Goal: Information Seeking & Learning: Compare options

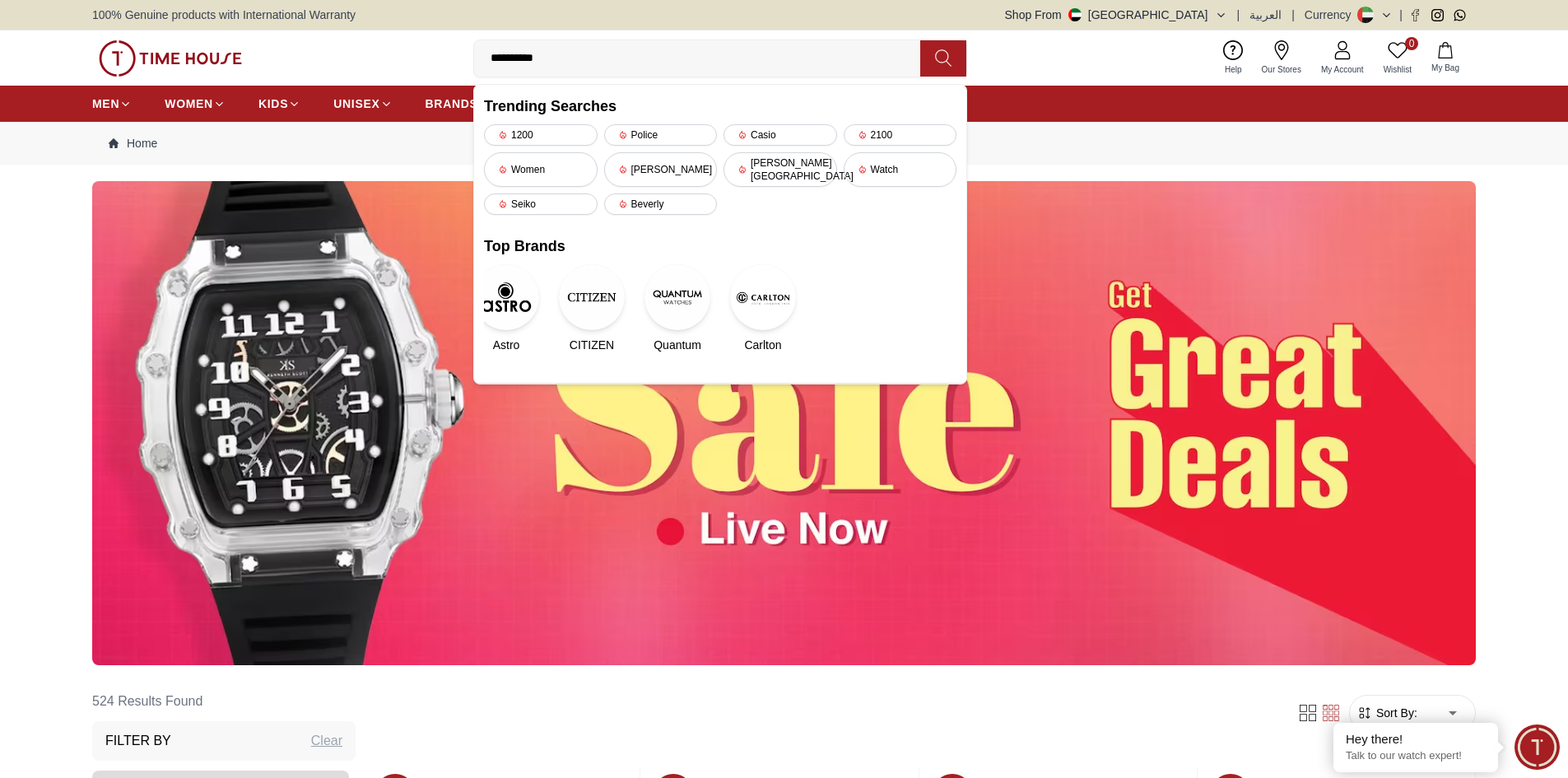
type input "**********"
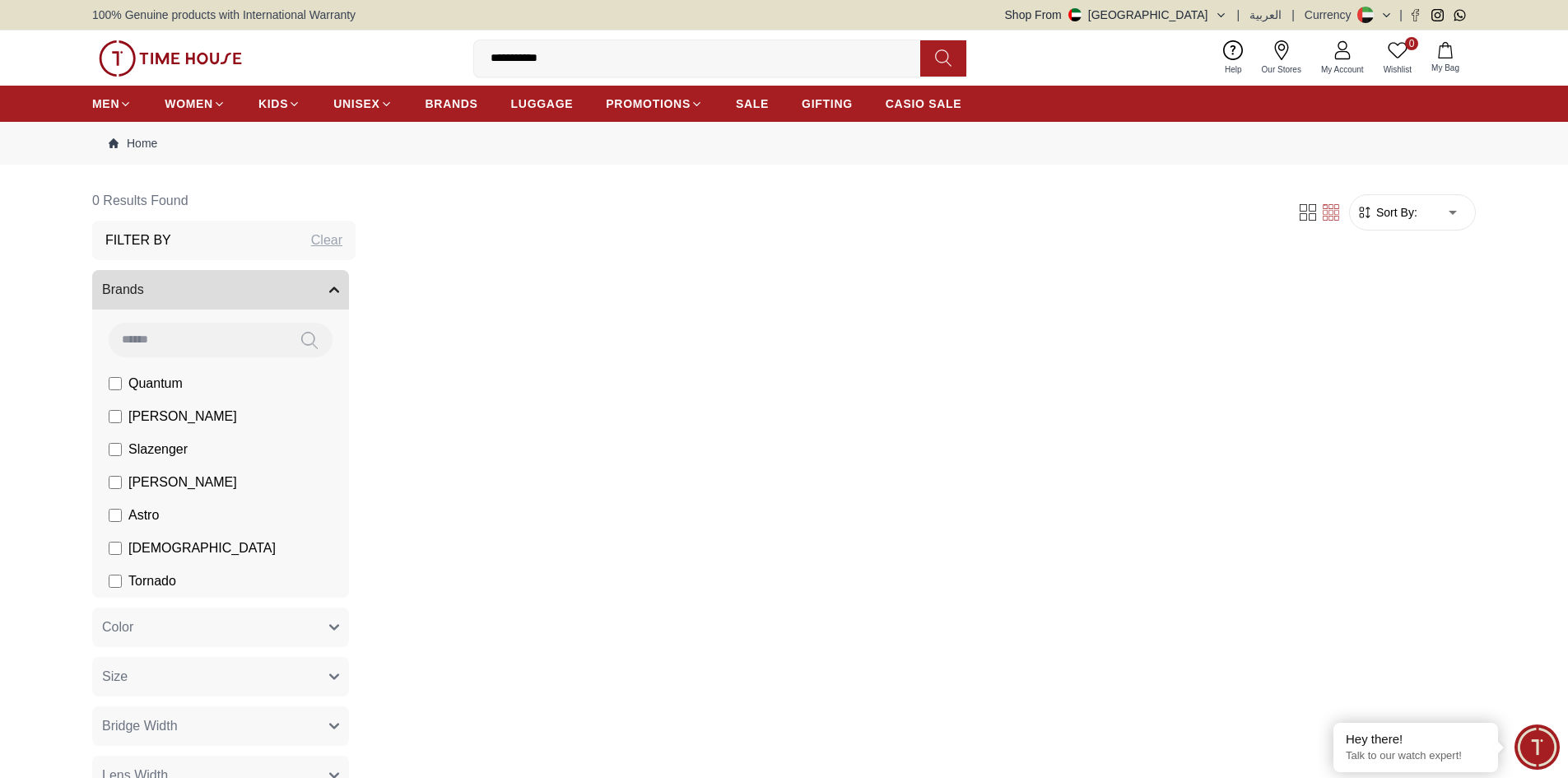
click at [563, 55] on input "**********" at bounding box center [704, 58] width 460 height 33
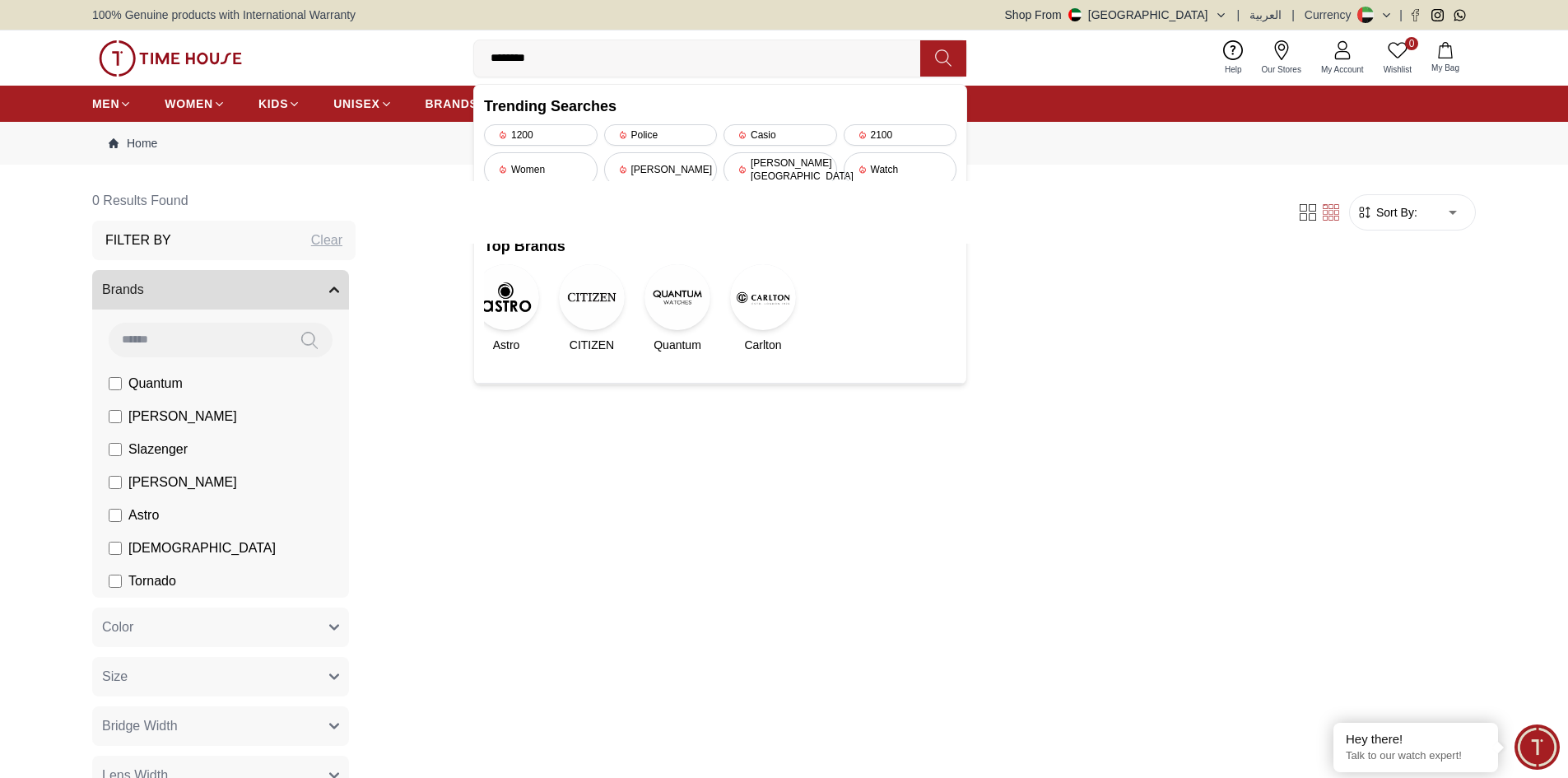
type input "*******"
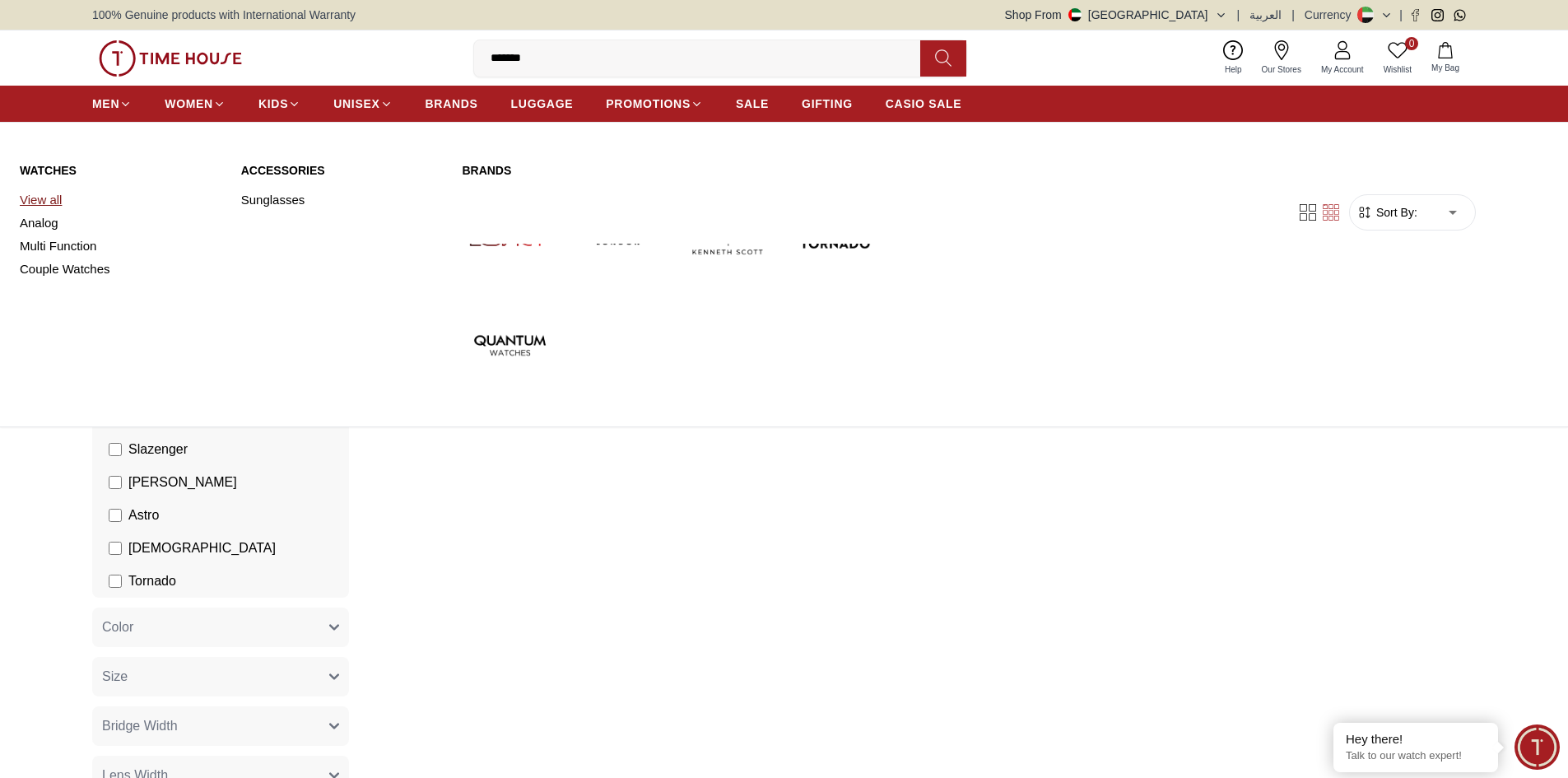
click at [54, 201] on link "View all" at bounding box center [121, 199] width 202 height 23
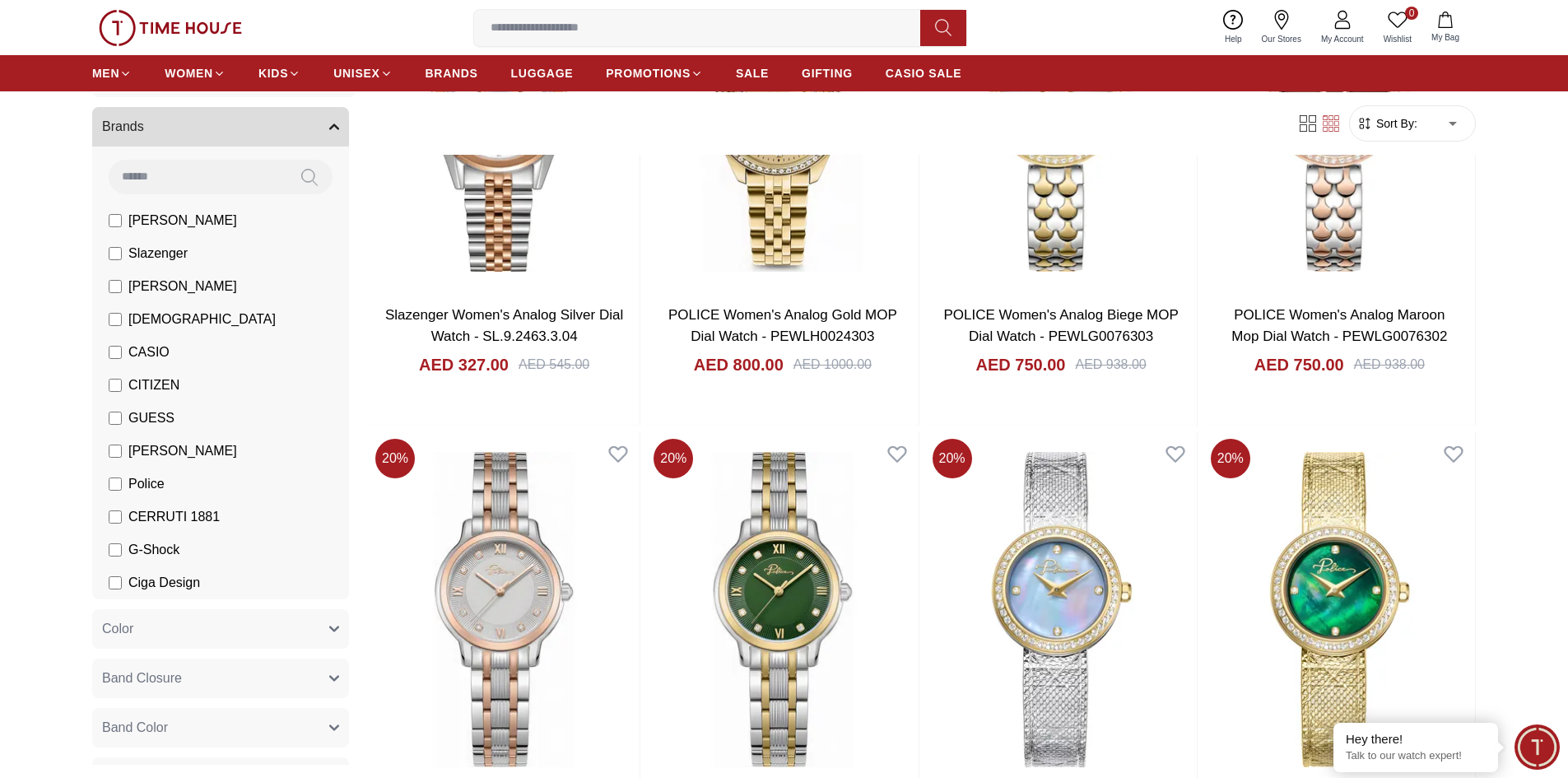
scroll to position [64, 0]
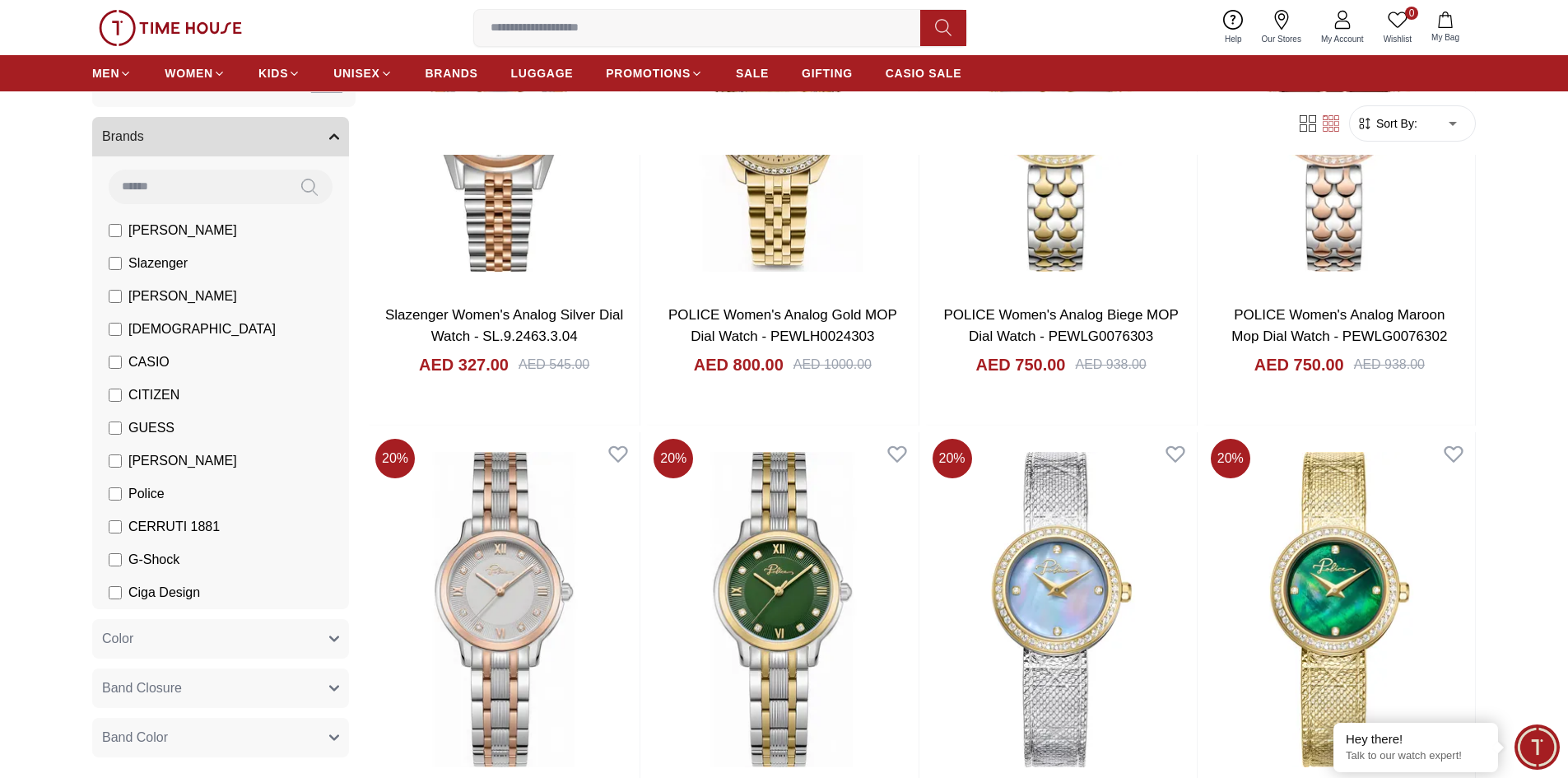
click at [533, 33] on input at bounding box center [704, 28] width 460 height 33
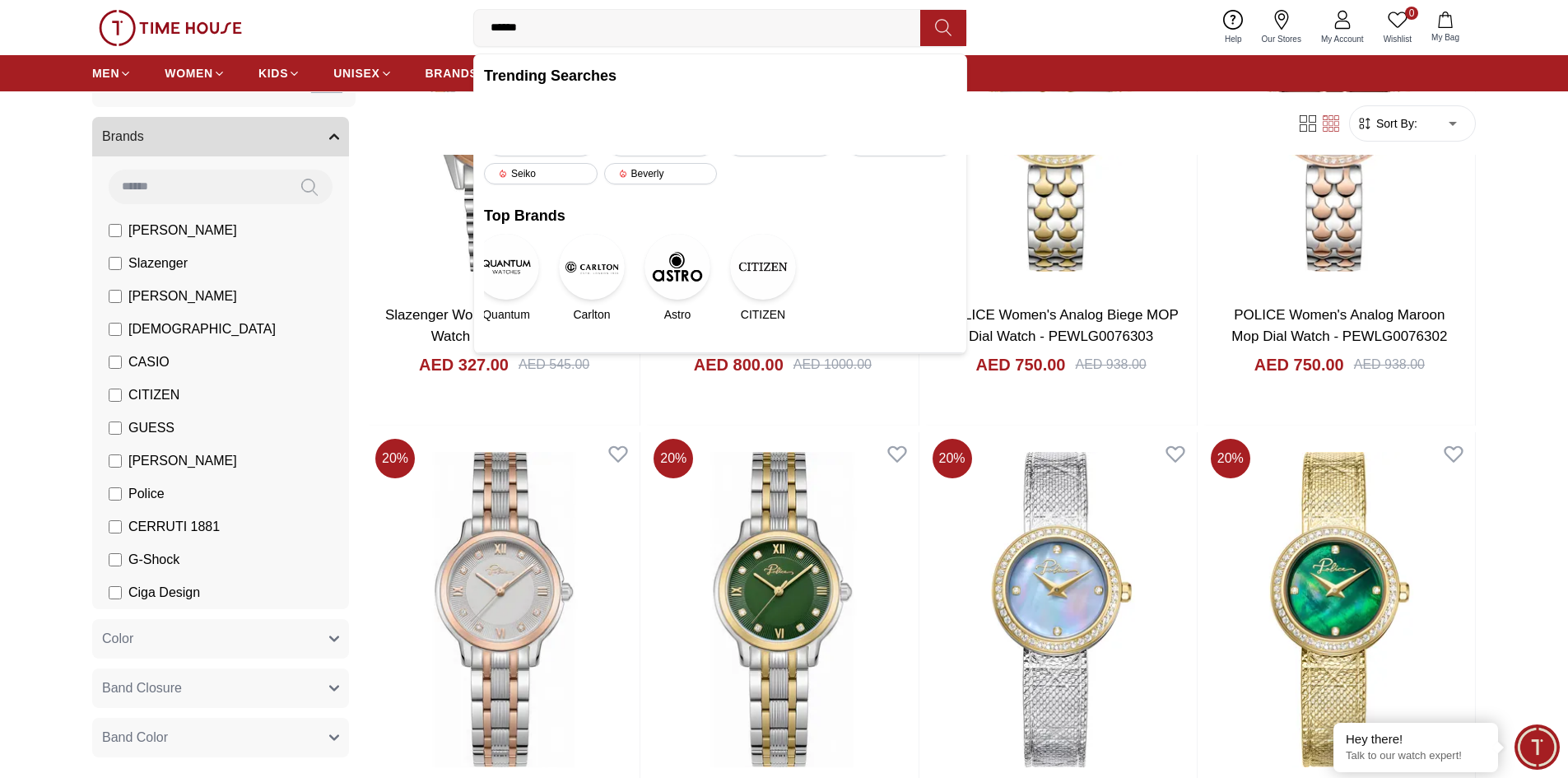
type input "*******"
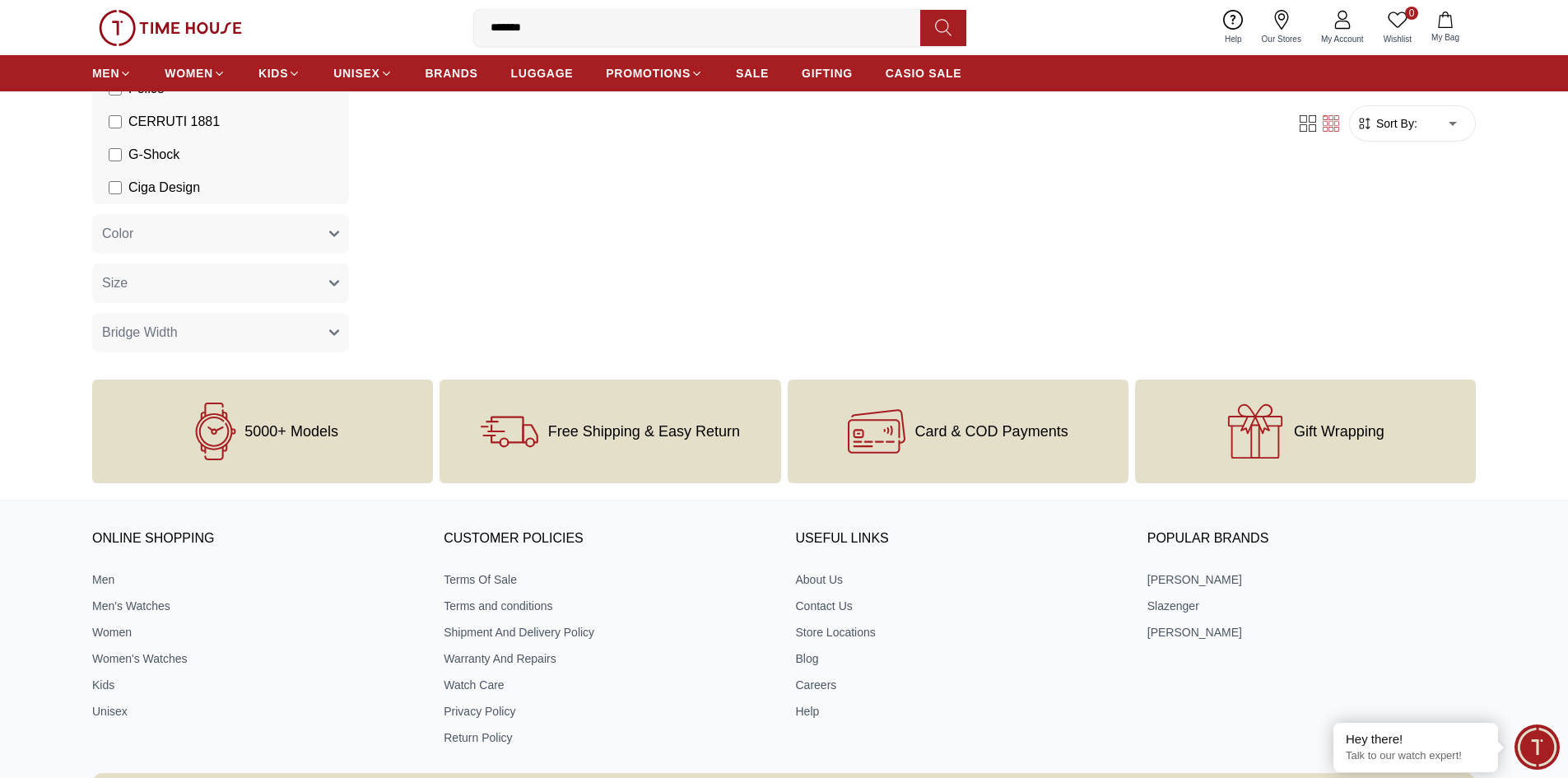
scroll to position [82, 0]
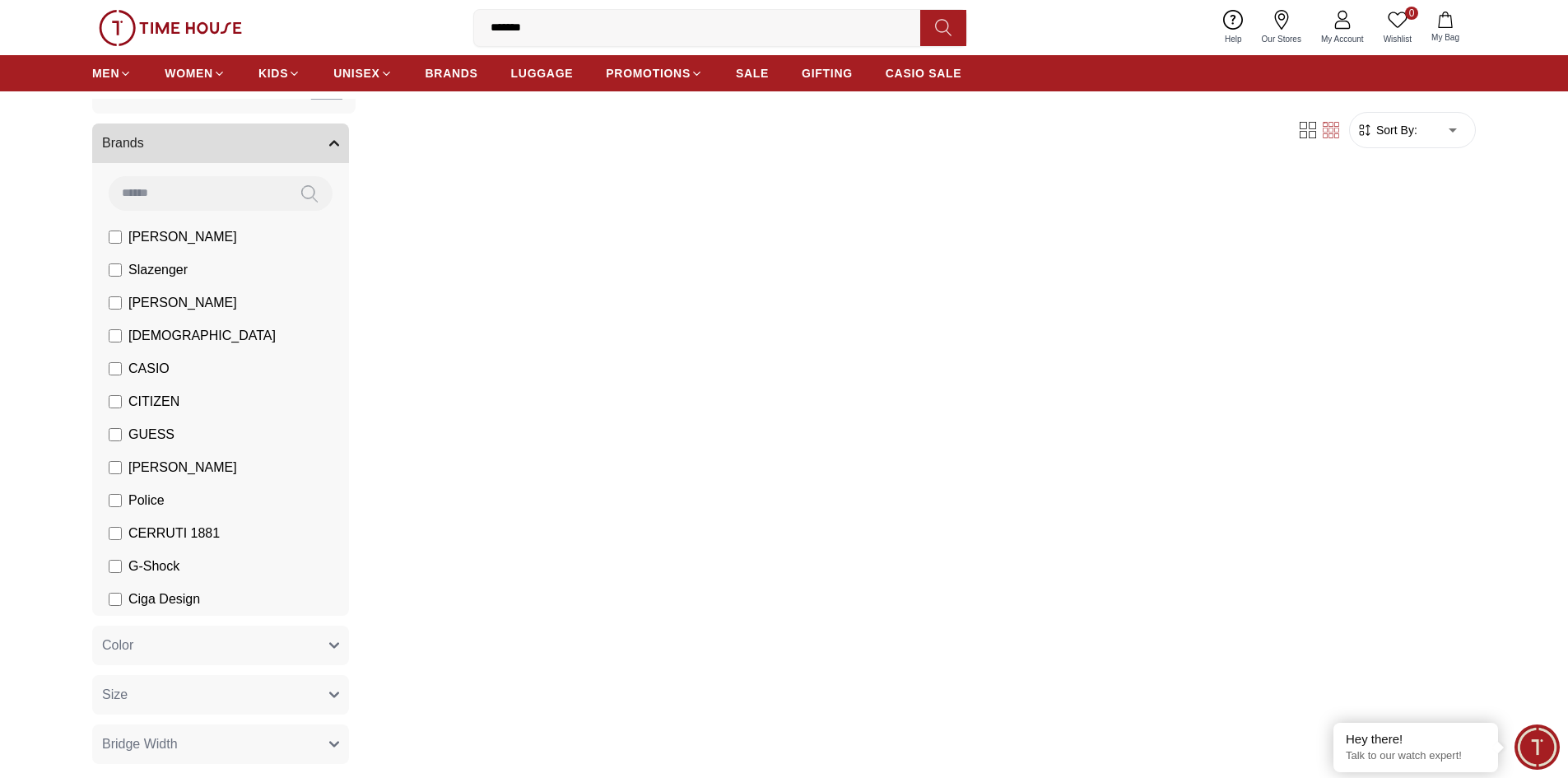
drag, startPoint x: 568, startPoint y: 20, endPoint x: 364, endPoint y: 24, distance: 204.0
click at [364, 24] on div "0 Wishlist My Bag ******* Trending Searches 1200 Police Casio 2100 Women Lee co…" at bounding box center [783, 28] width 1383 height 56
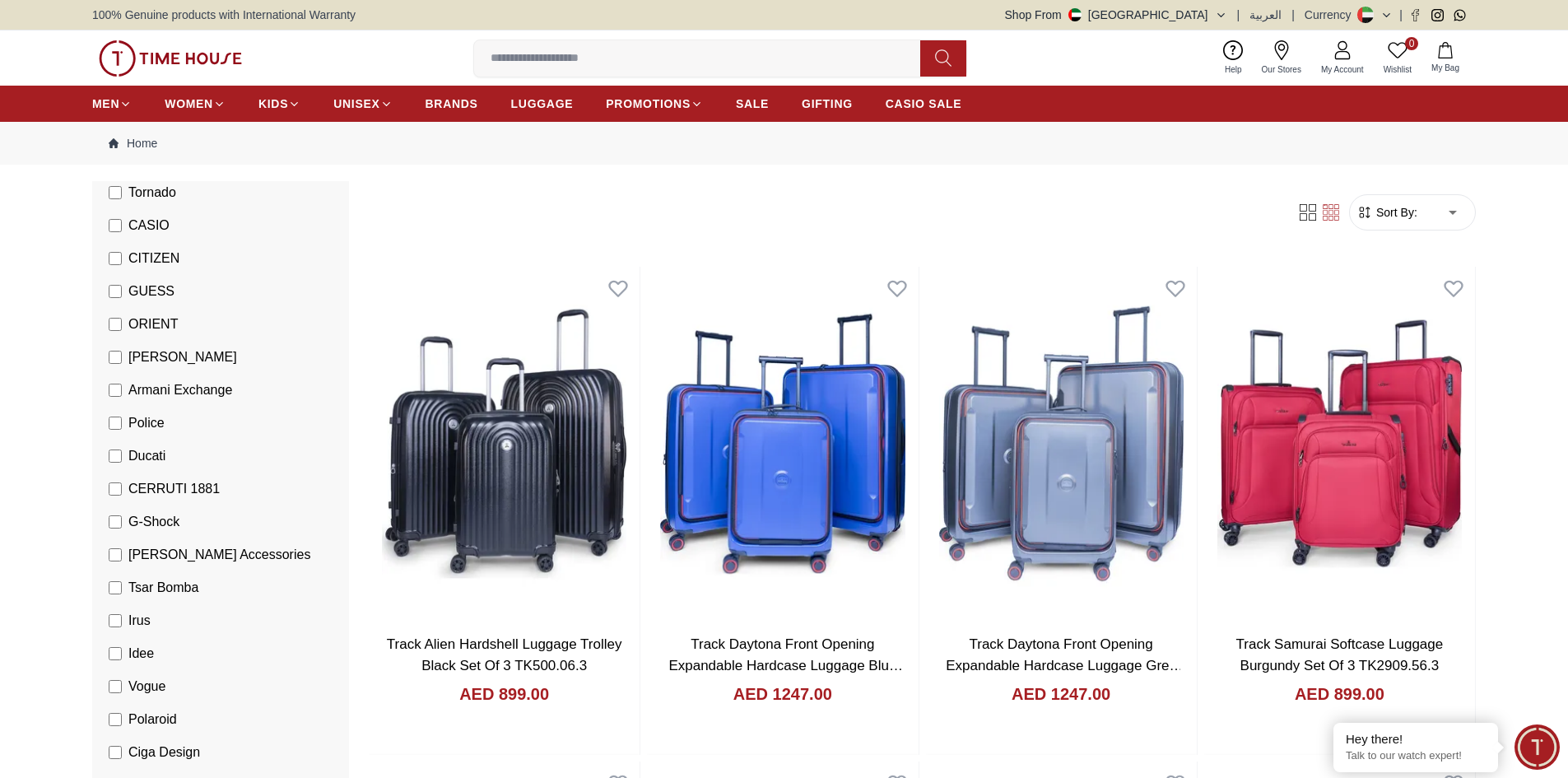
scroll to position [147, 0]
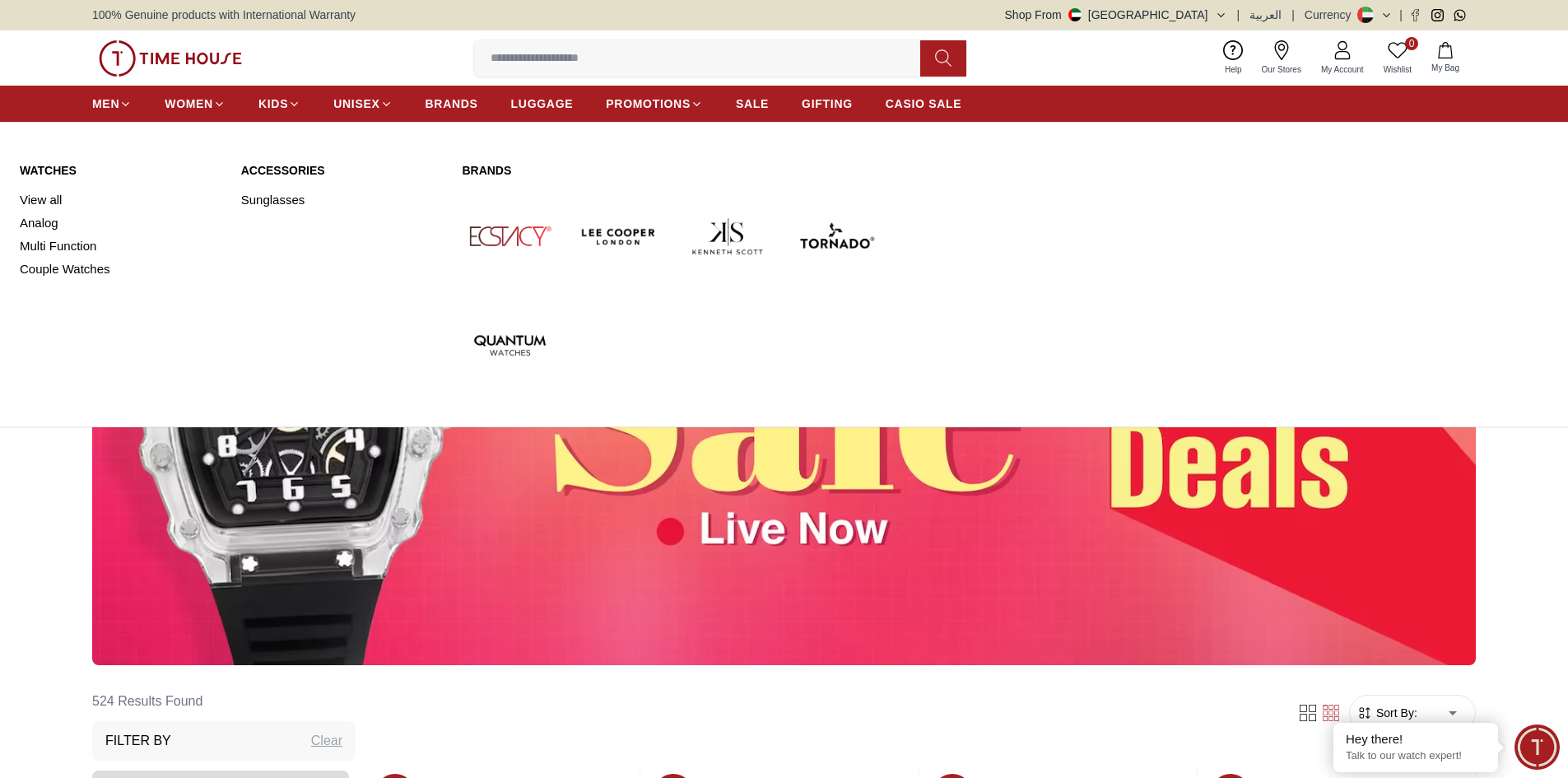
click at [44, 168] on link "Watches" at bounding box center [121, 170] width 202 height 16
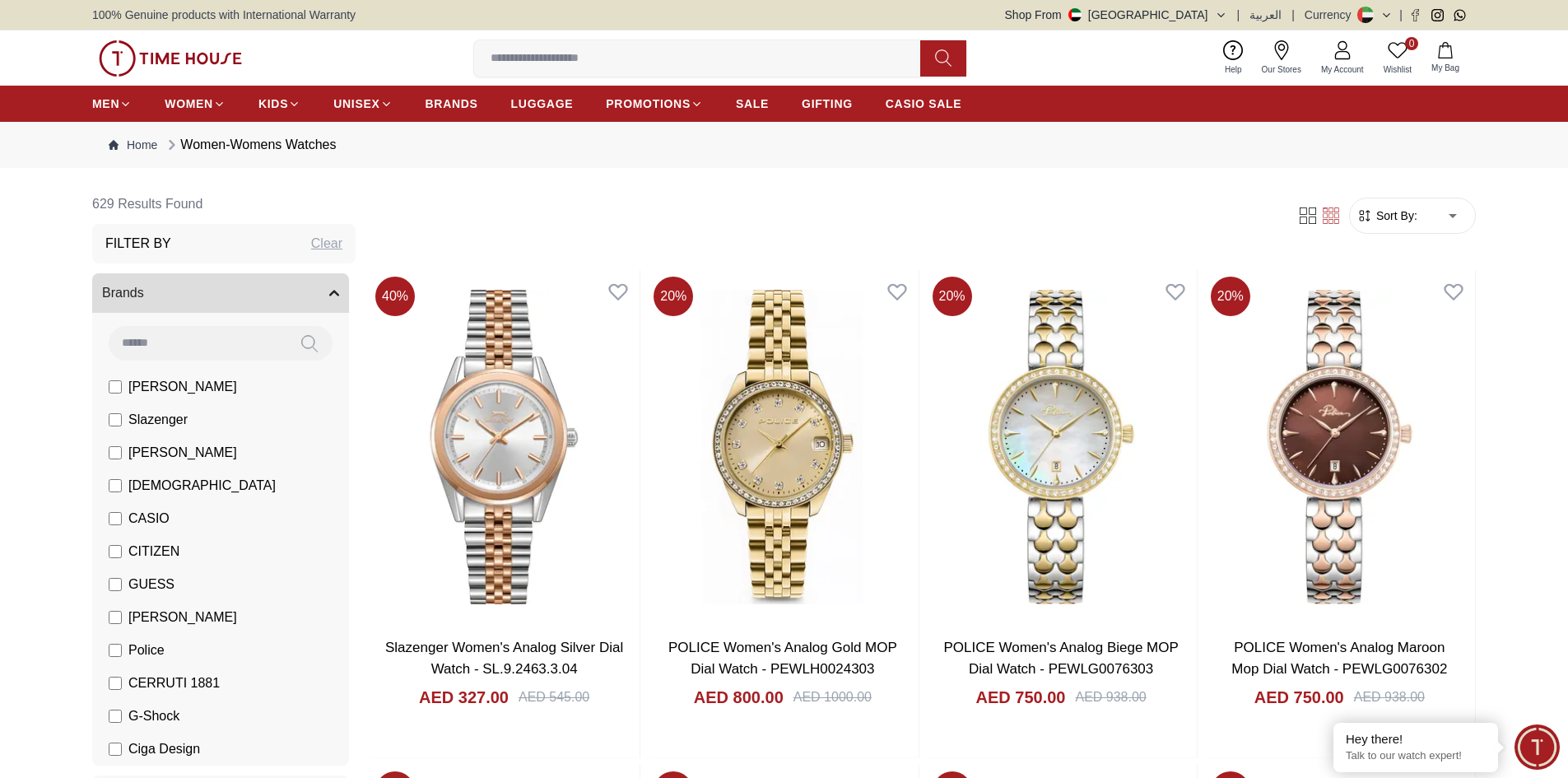
click at [118, 396] on li "[PERSON_NAME]" at bounding box center [224, 387] width 251 height 33
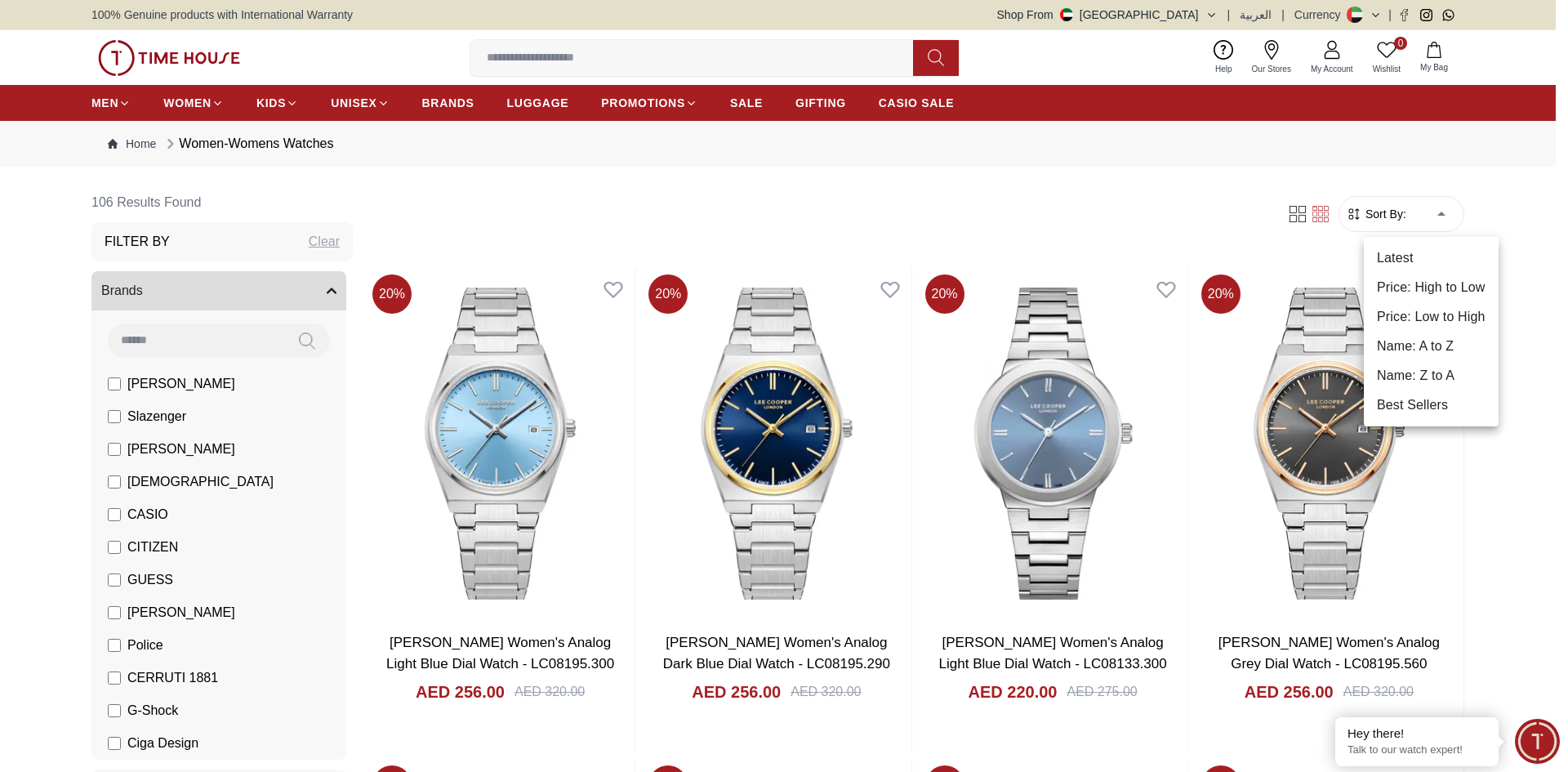
click at [1451, 292] on li "Price: High to Low" at bounding box center [1431, 287] width 135 height 29
type input "*"
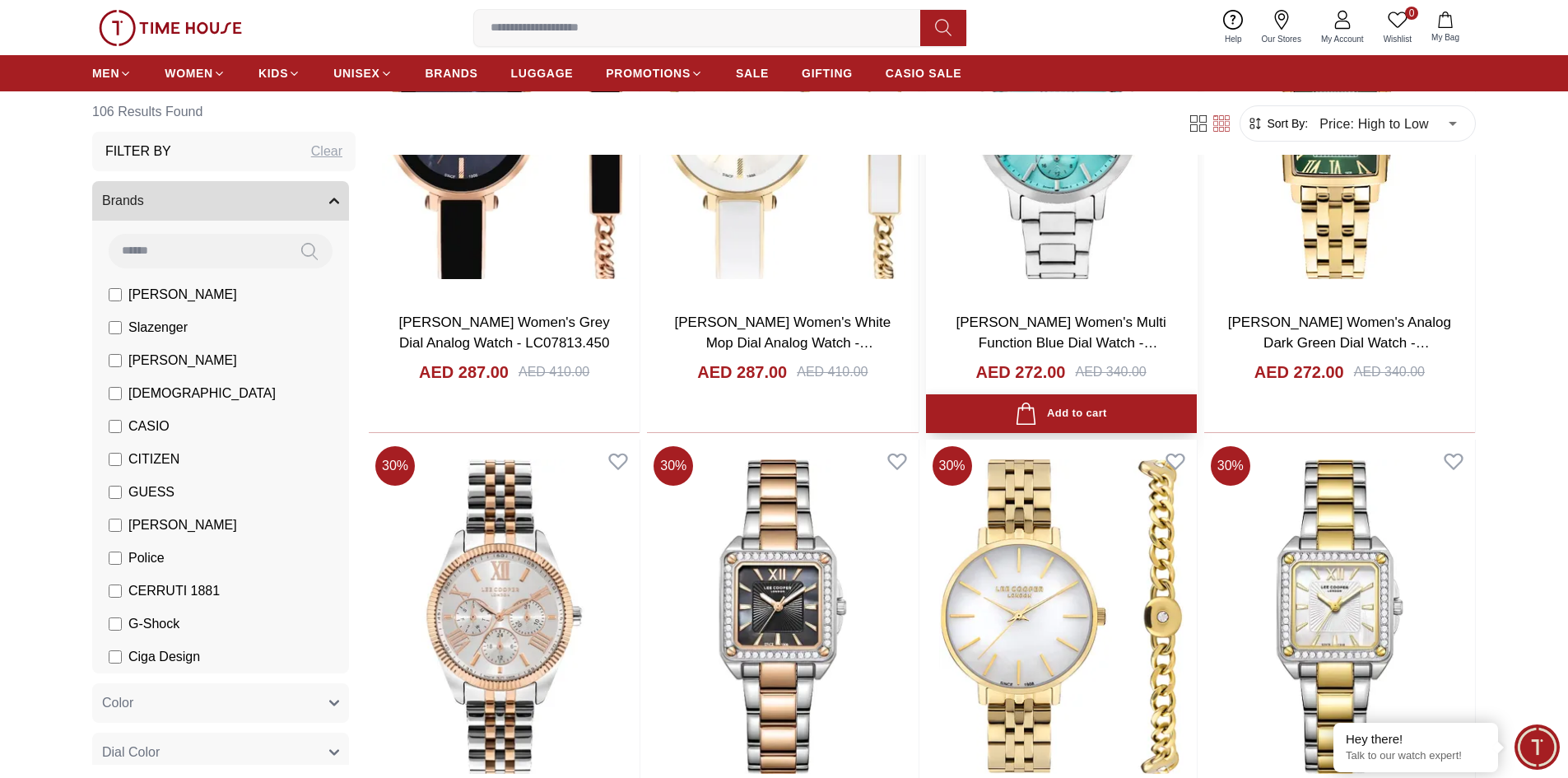
scroll to position [658, 0]
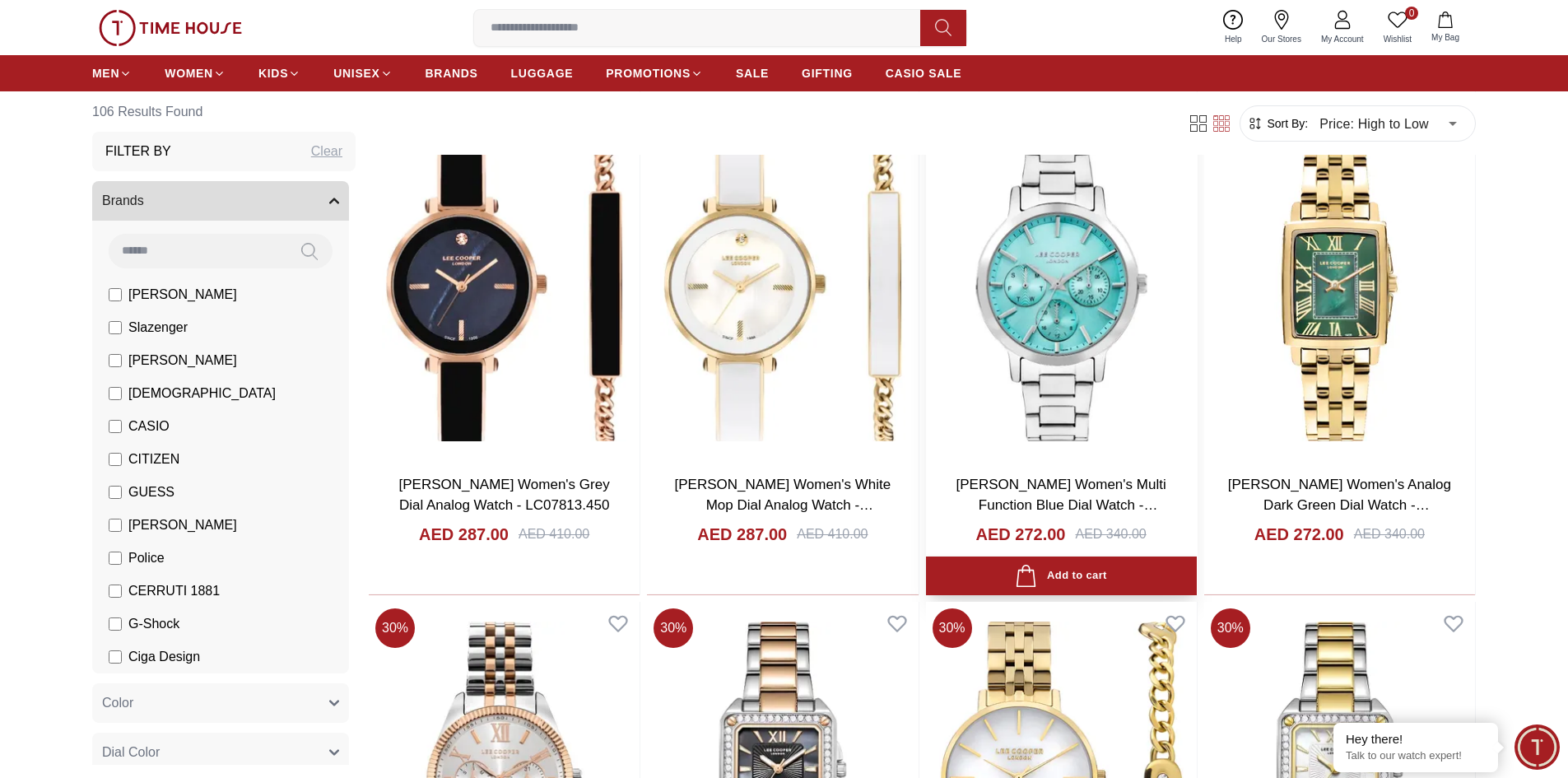
click at [1055, 278] on img at bounding box center [1062, 283] width 271 height 354
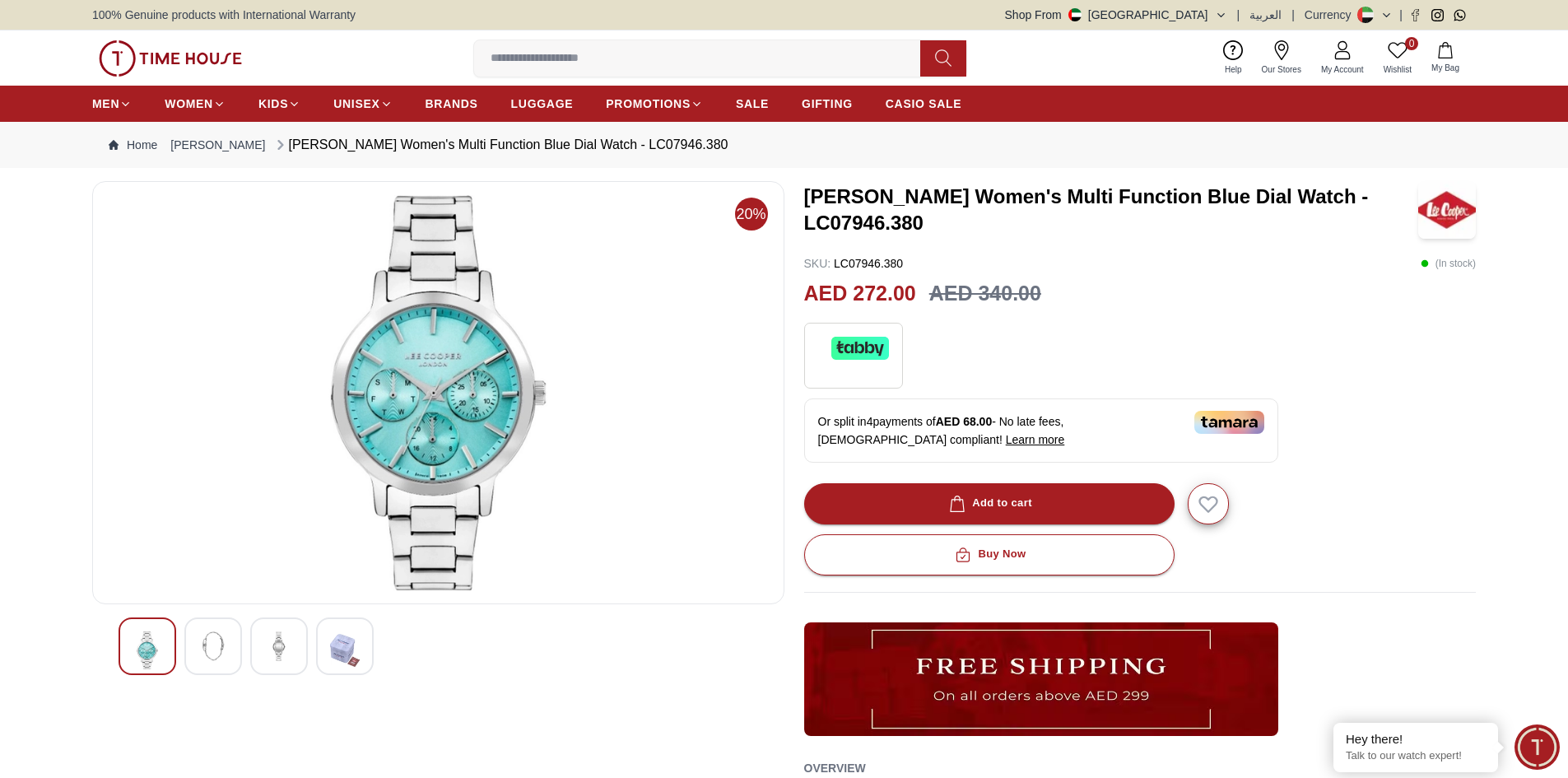
click at [235, 628] on div at bounding box center [213, 646] width 57 height 57
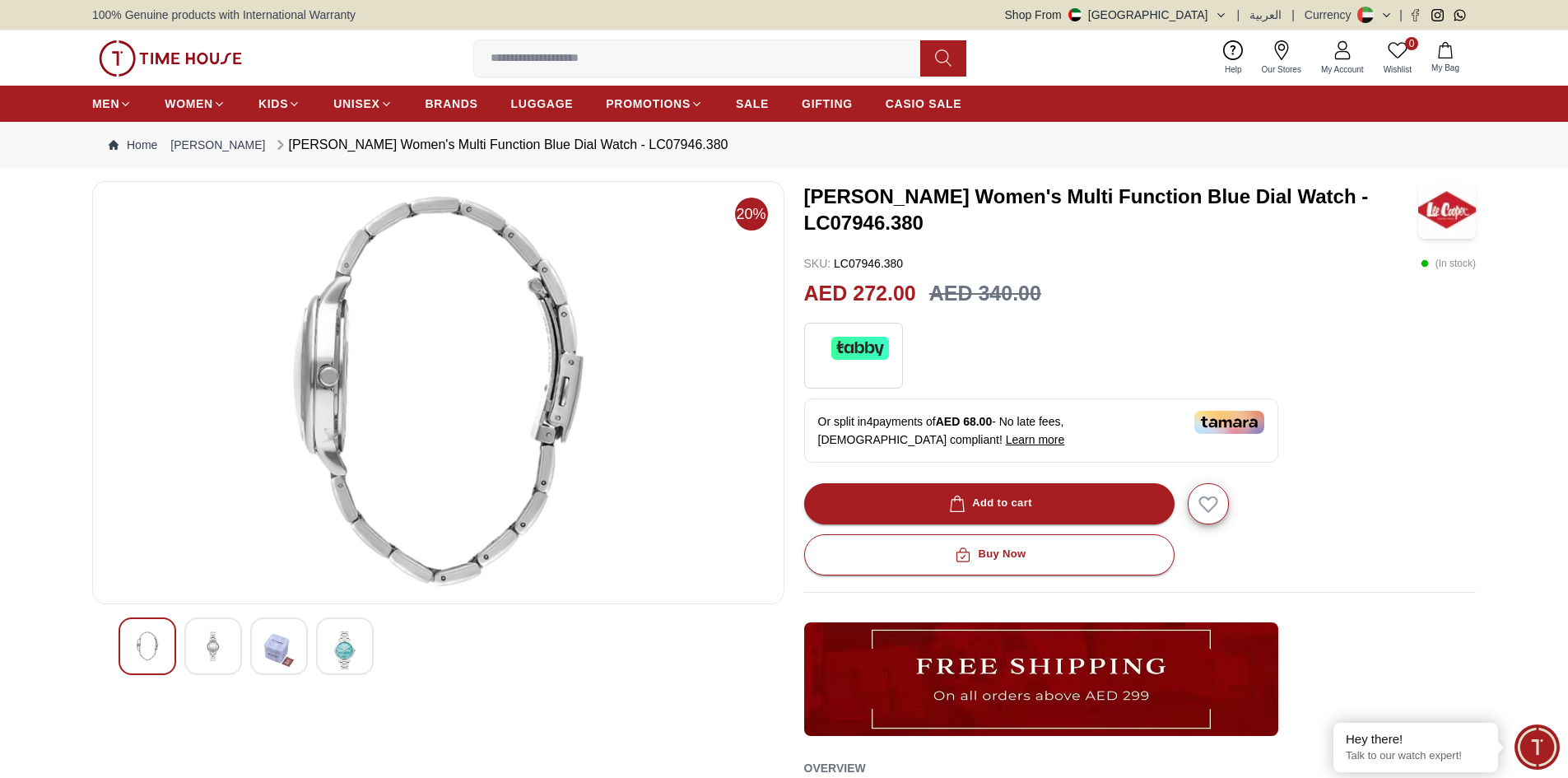
click at [177, 644] on div at bounding box center [438, 646] width 639 height 57
click at [153, 650] on img at bounding box center [147, 646] width 29 height 29
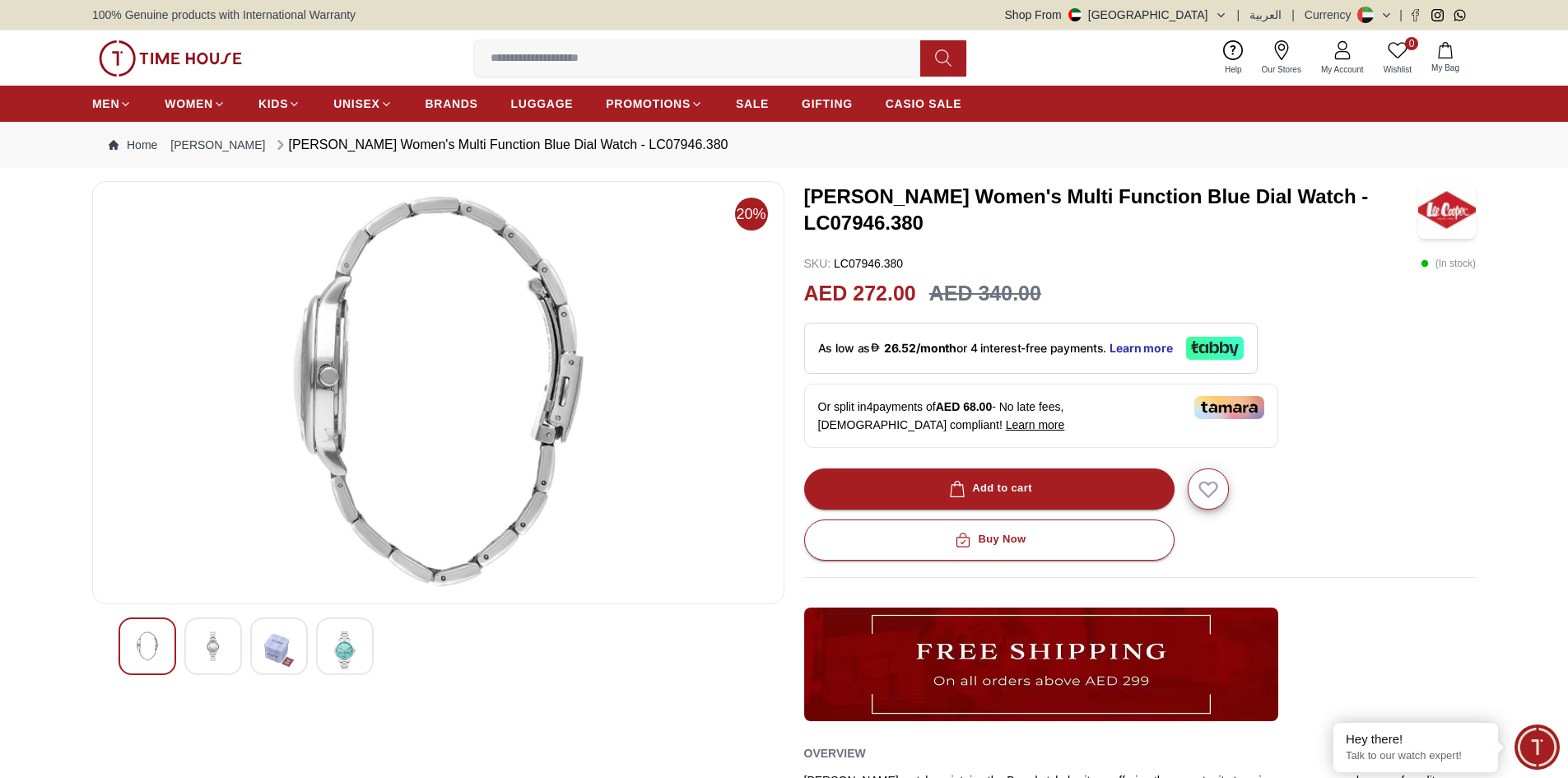
click at [214, 653] on img at bounding box center [213, 646] width 29 height 29
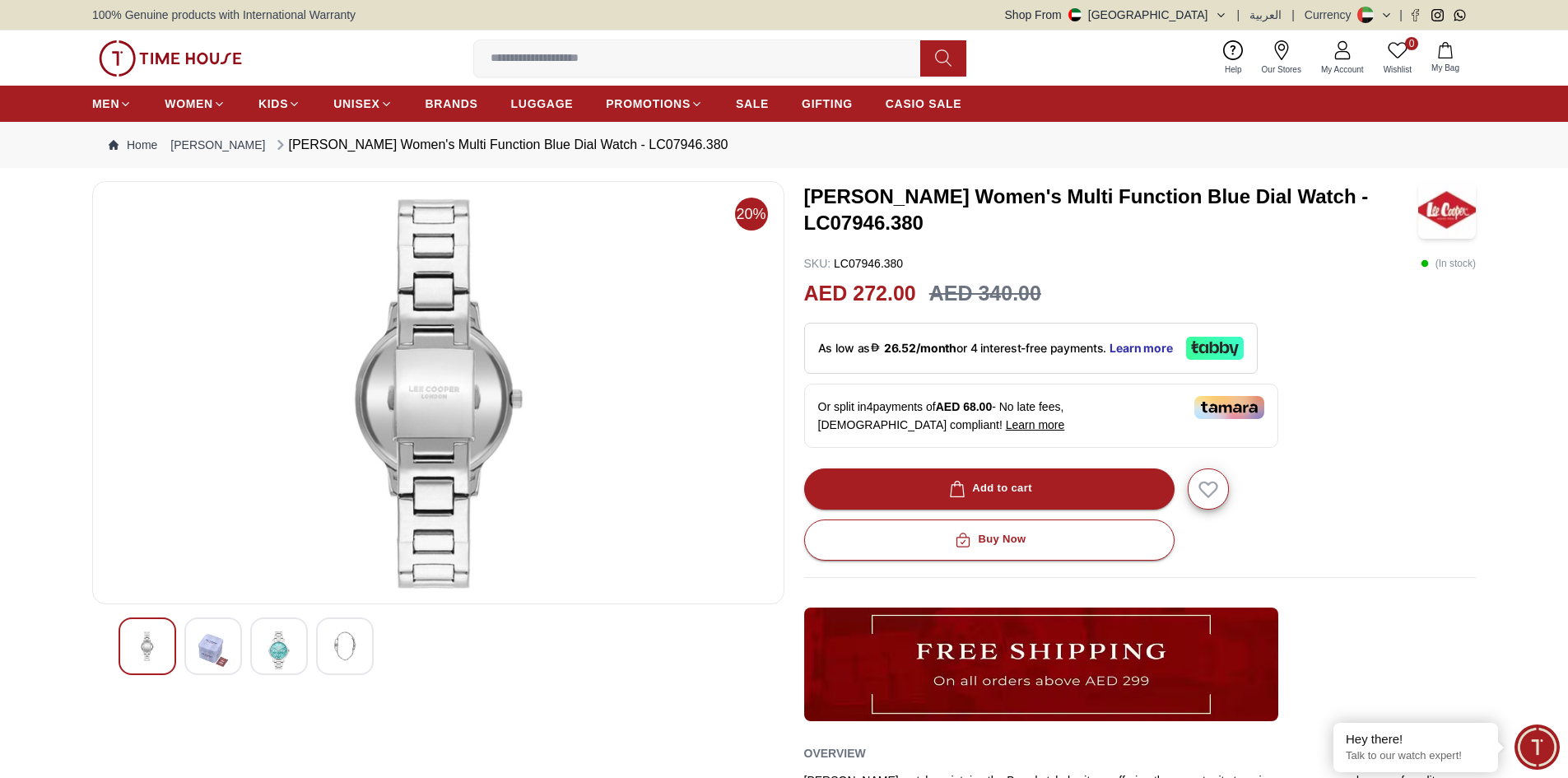
click at [289, 648] on img at bounding box center [279, 651] width 29 height 38
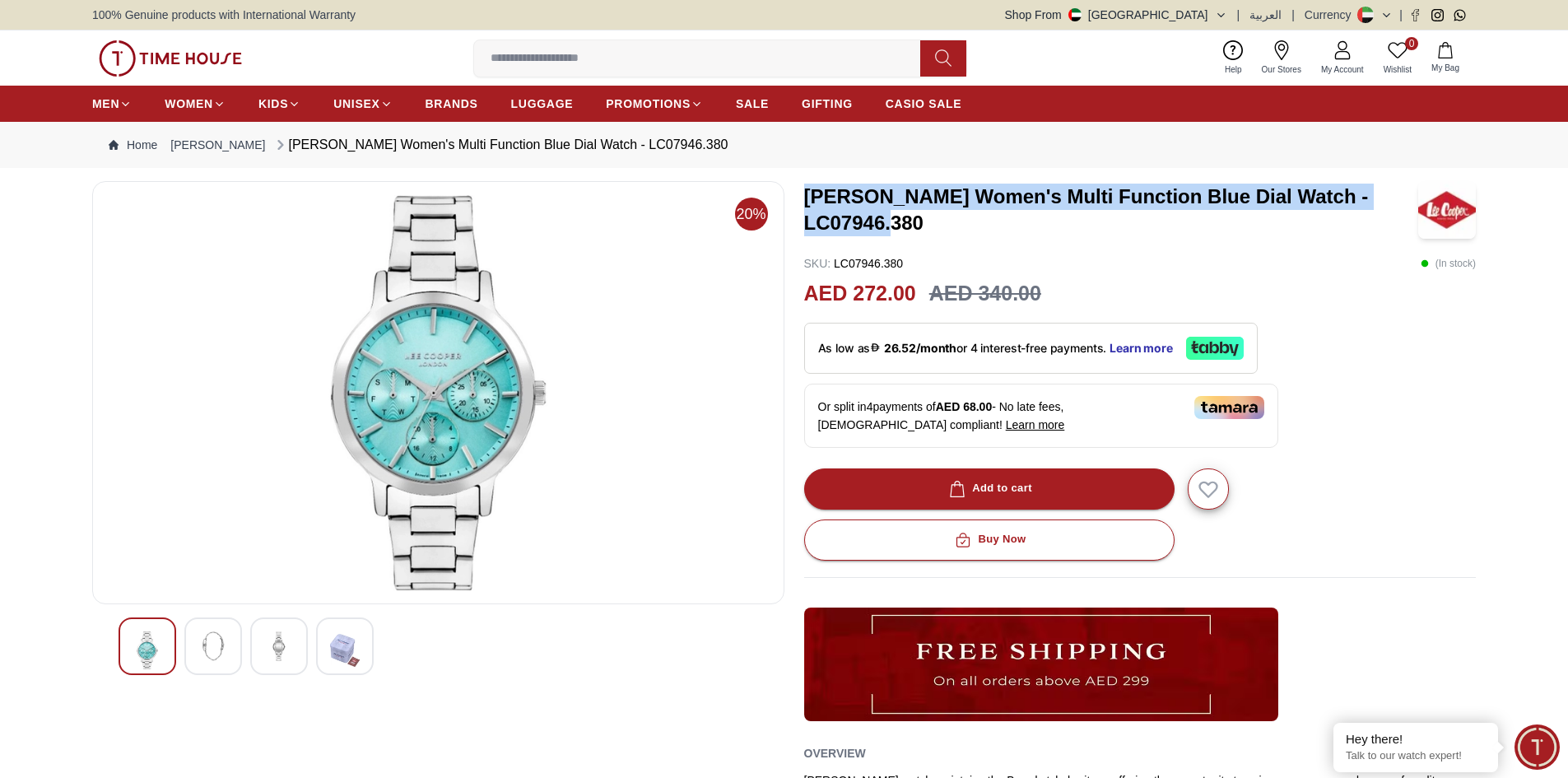
drag, startPoint x: 805, startPoint y: 197, endPoint x: 930, endPoint y: 223, distance: 127.7
click at [930, 223] on h3 "[PERSON_NAME] Women's Multi Function Blue Dial Watch - LC07946.380" at bounding box center [1111, 210] width 615 height 53
drag, startPoint x: 892, startPoint y: 219, endPoint x: 619, endPoint y: 288, distance: 281.6
click at [619, 288] on img at bounding box center [438, 393] width 664 height 396
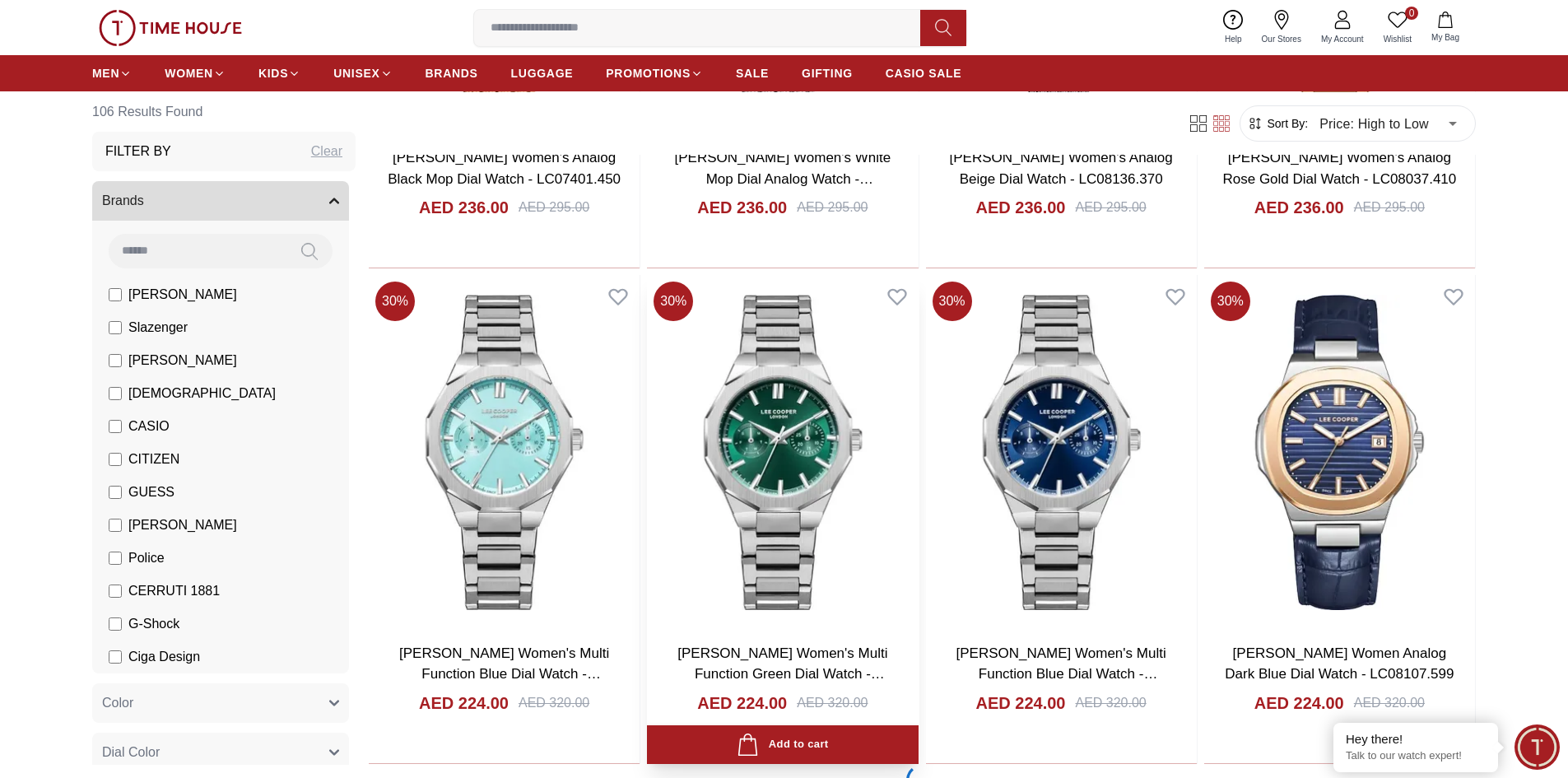
scroll to position [4610, 0]
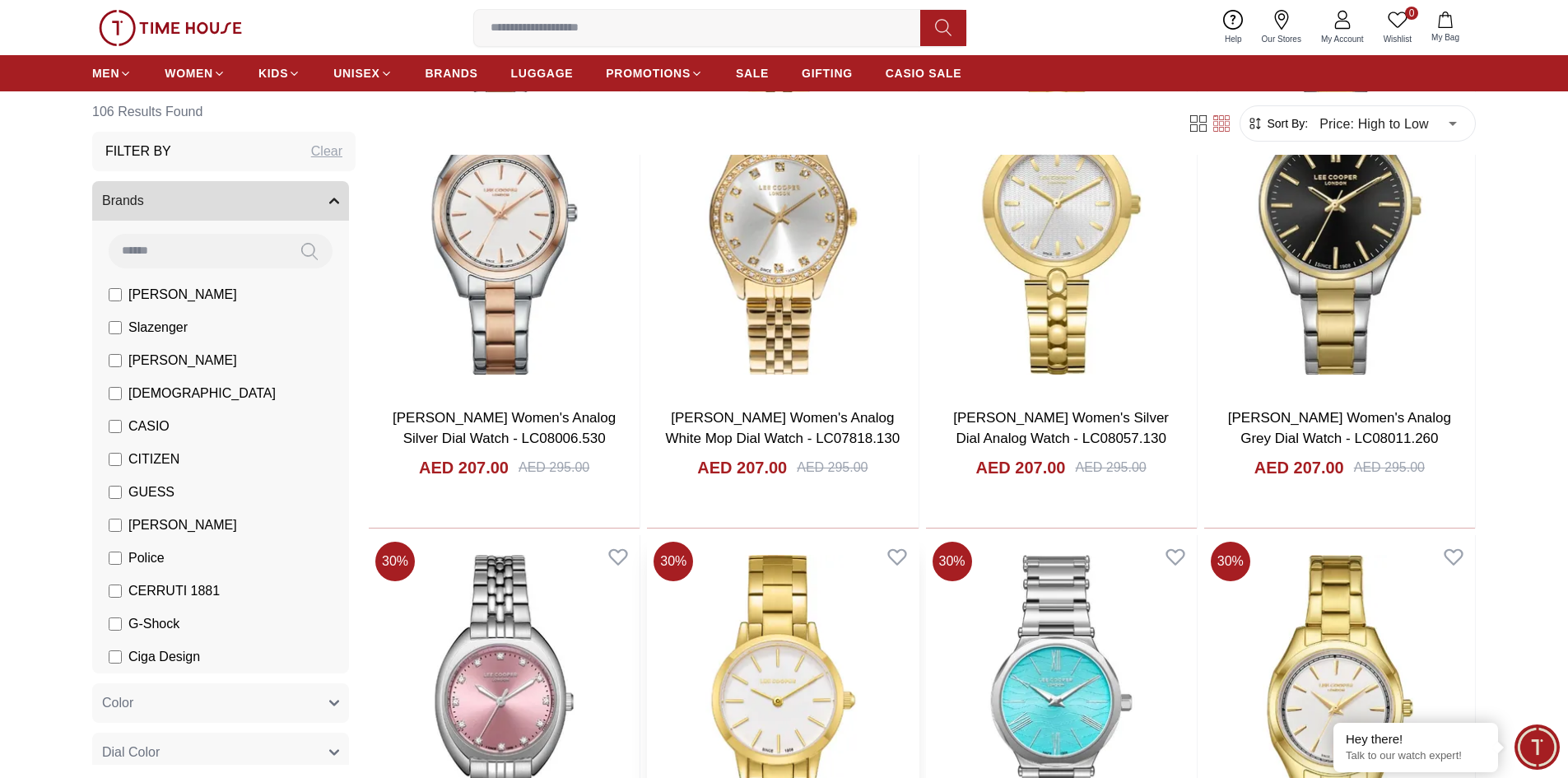
scroll to position [7574, 0]
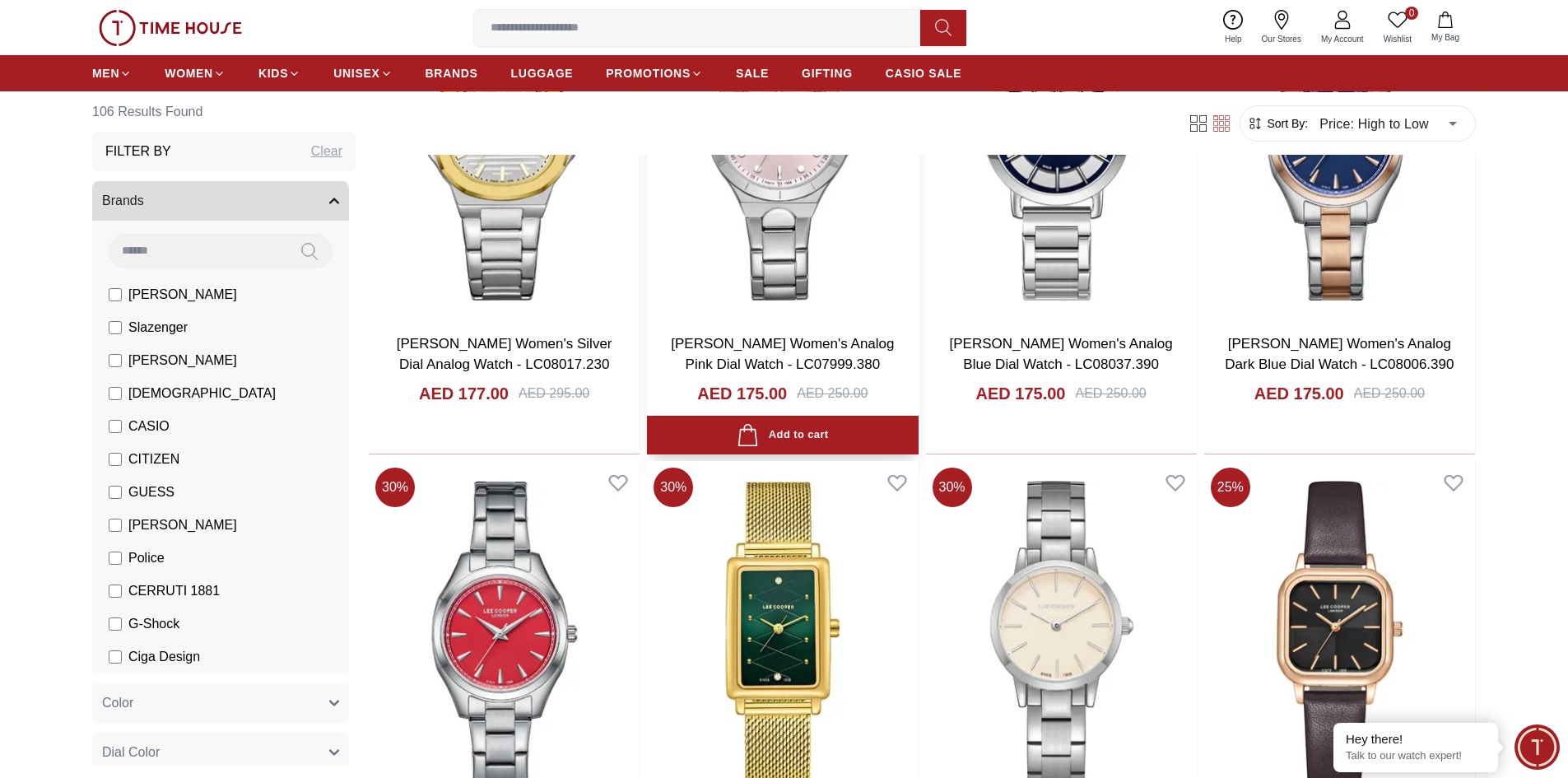
scroll to position [11196, 0]
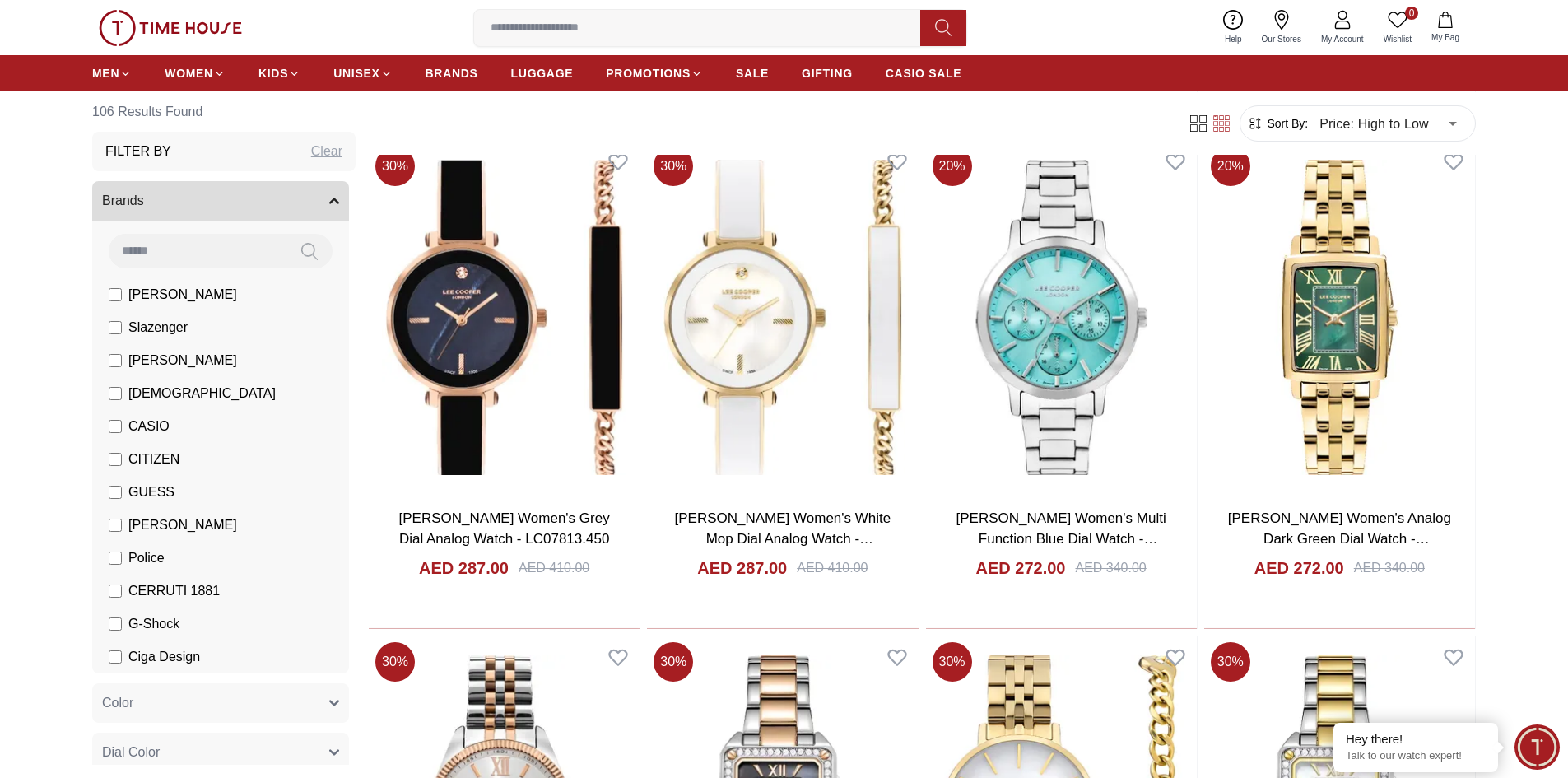
scroll to position [609, 0]
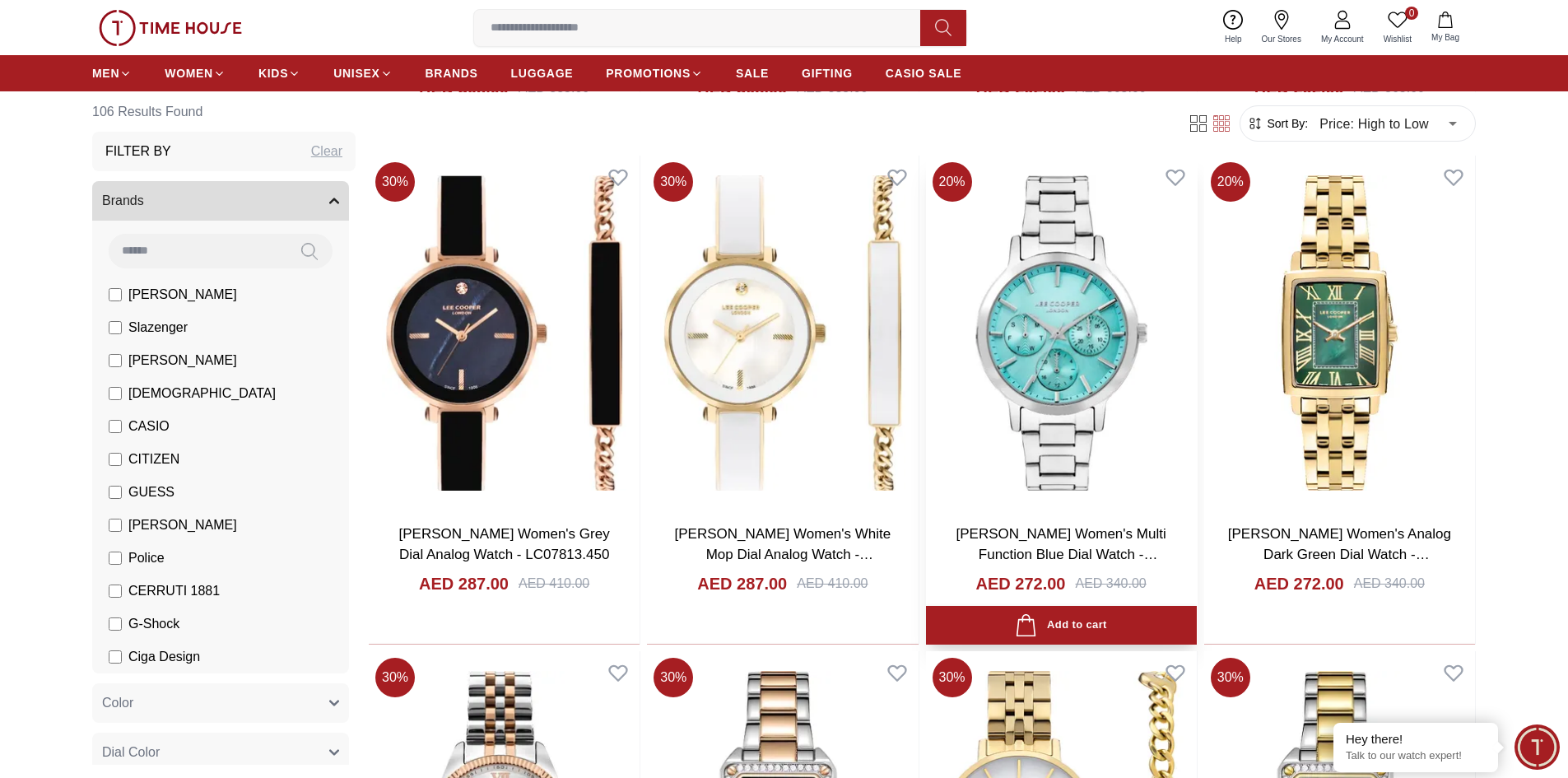
click at [1094, 342] on img at bounding box center [1062, 332] width 271 height 354
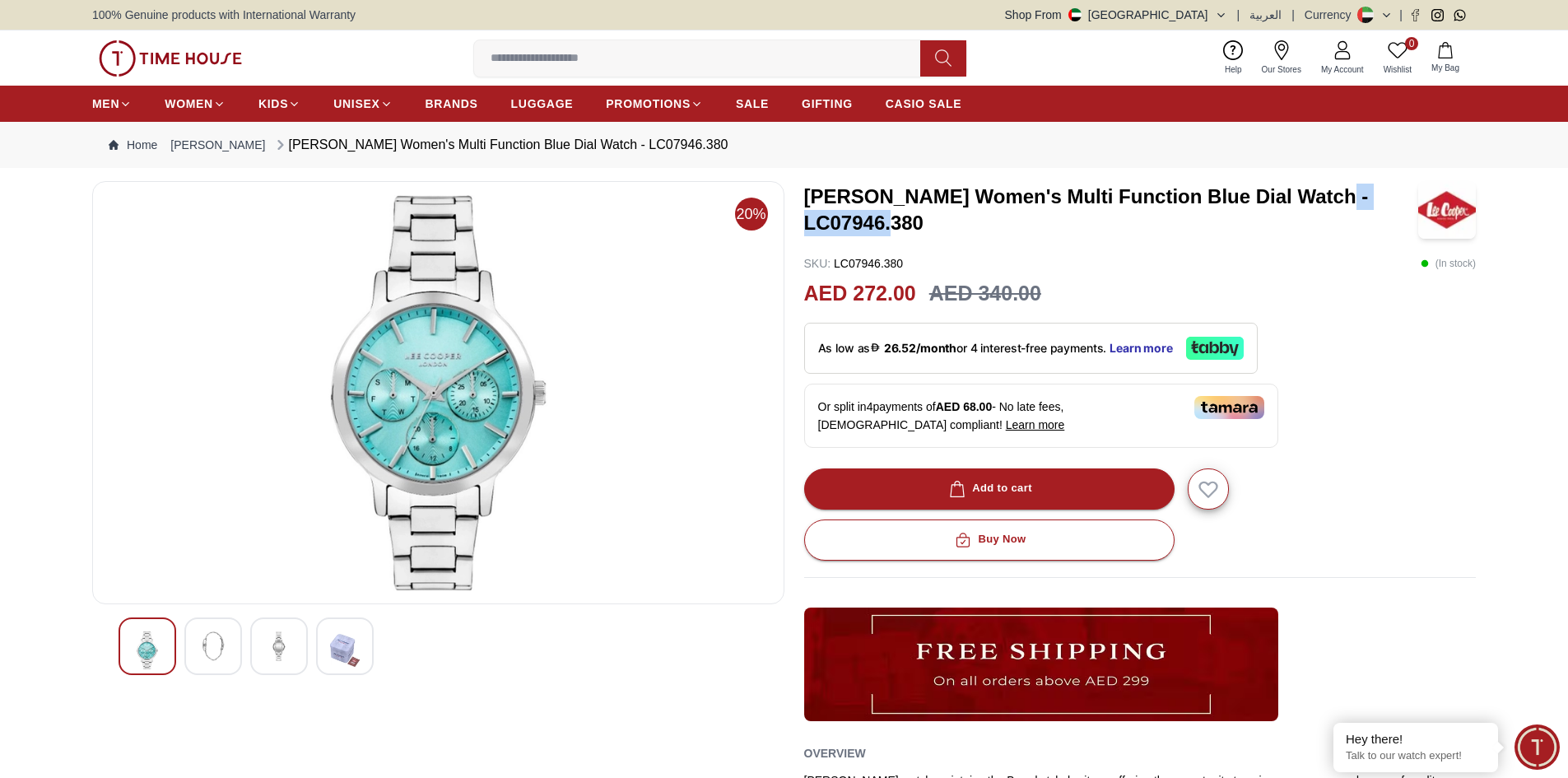
drag, startPoint x: 806, startPoint y: 219, endPoint x: 941, endPoint y: 232, distance: 135.6
click at [941, 232] on h3 "[PERSON_NAME] Women's Multi Function Blue Dial Watch - LC07946.380" at bounding box center [1111, 210] width 615 height 53
copy h3 "LC07946.380"
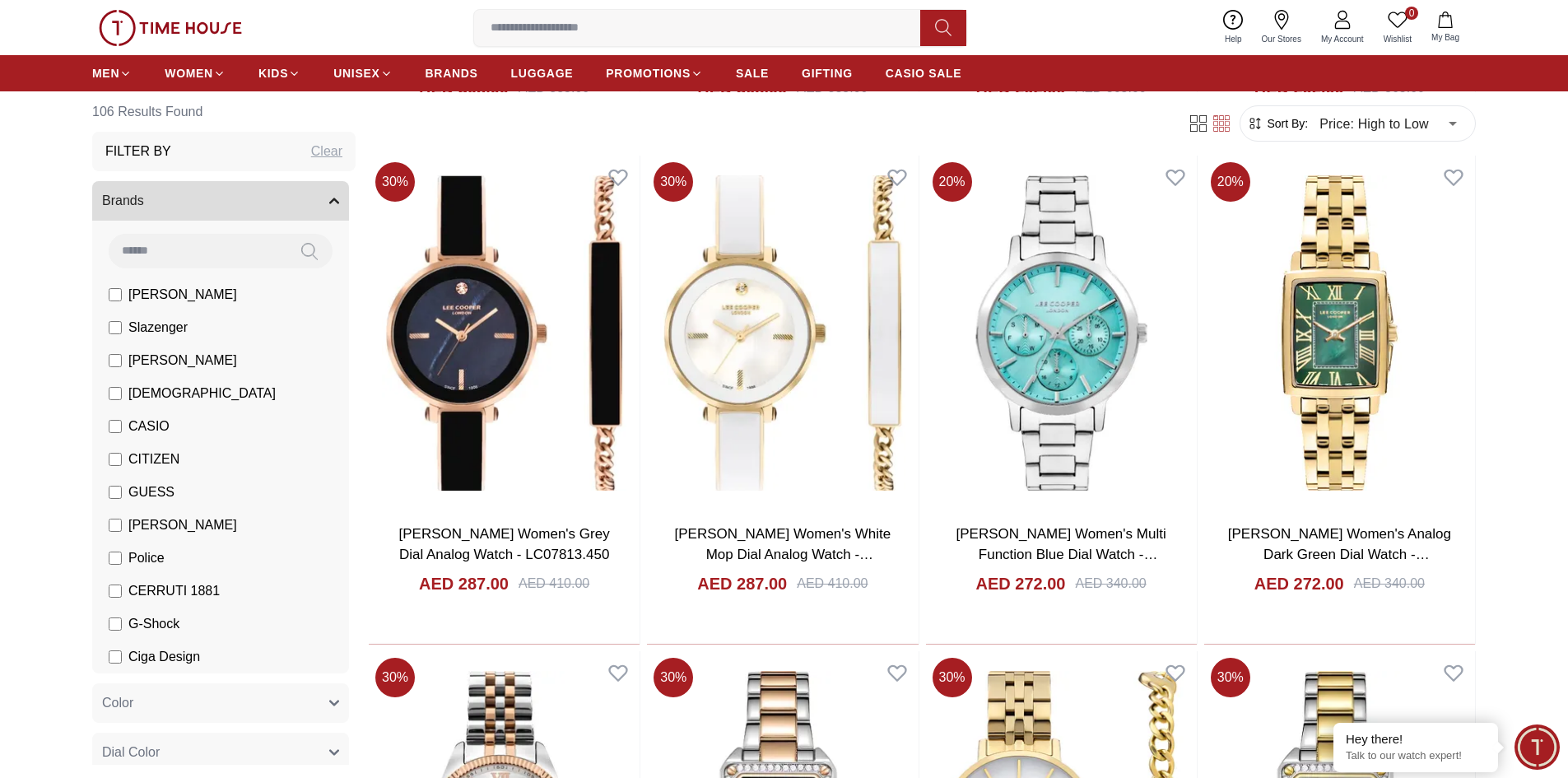
scroll to position [82, 0]
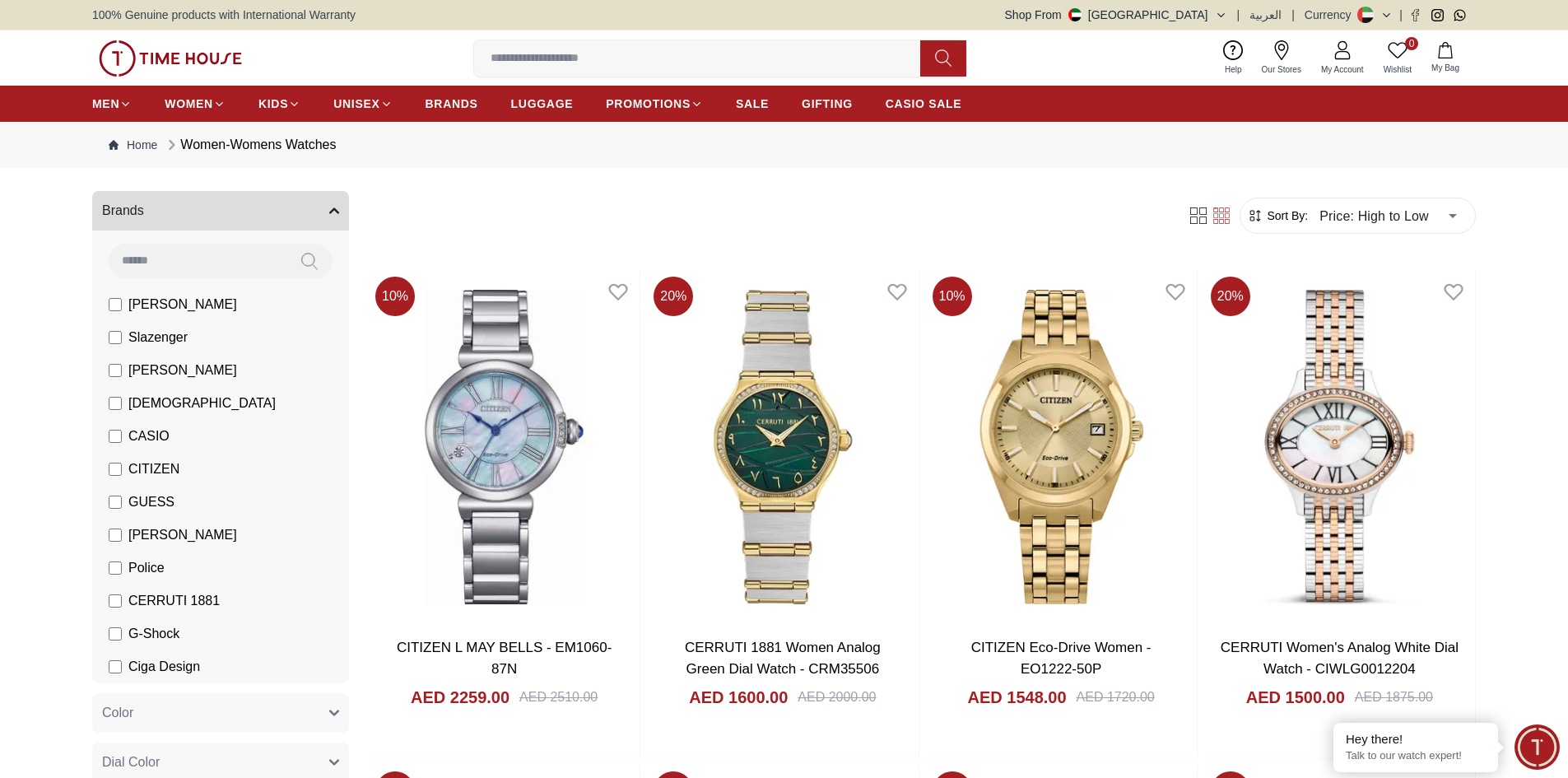
click at [151, 499] on span "GUESS" at bounding box center [151, 502] width 46 height 20
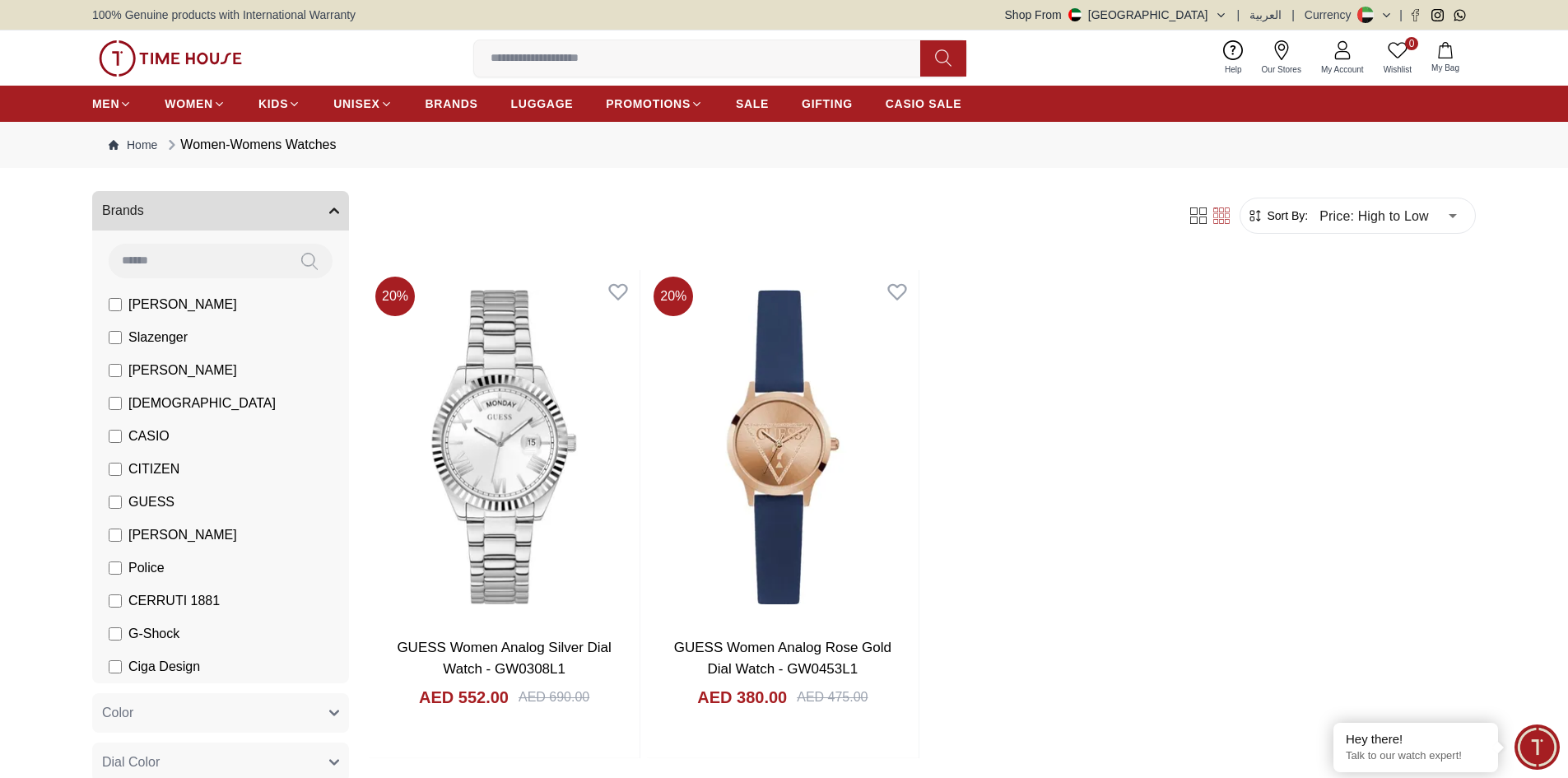
click at [146, 505] on span "GUESS" at bounding box center [151, 502] width 46 height 20
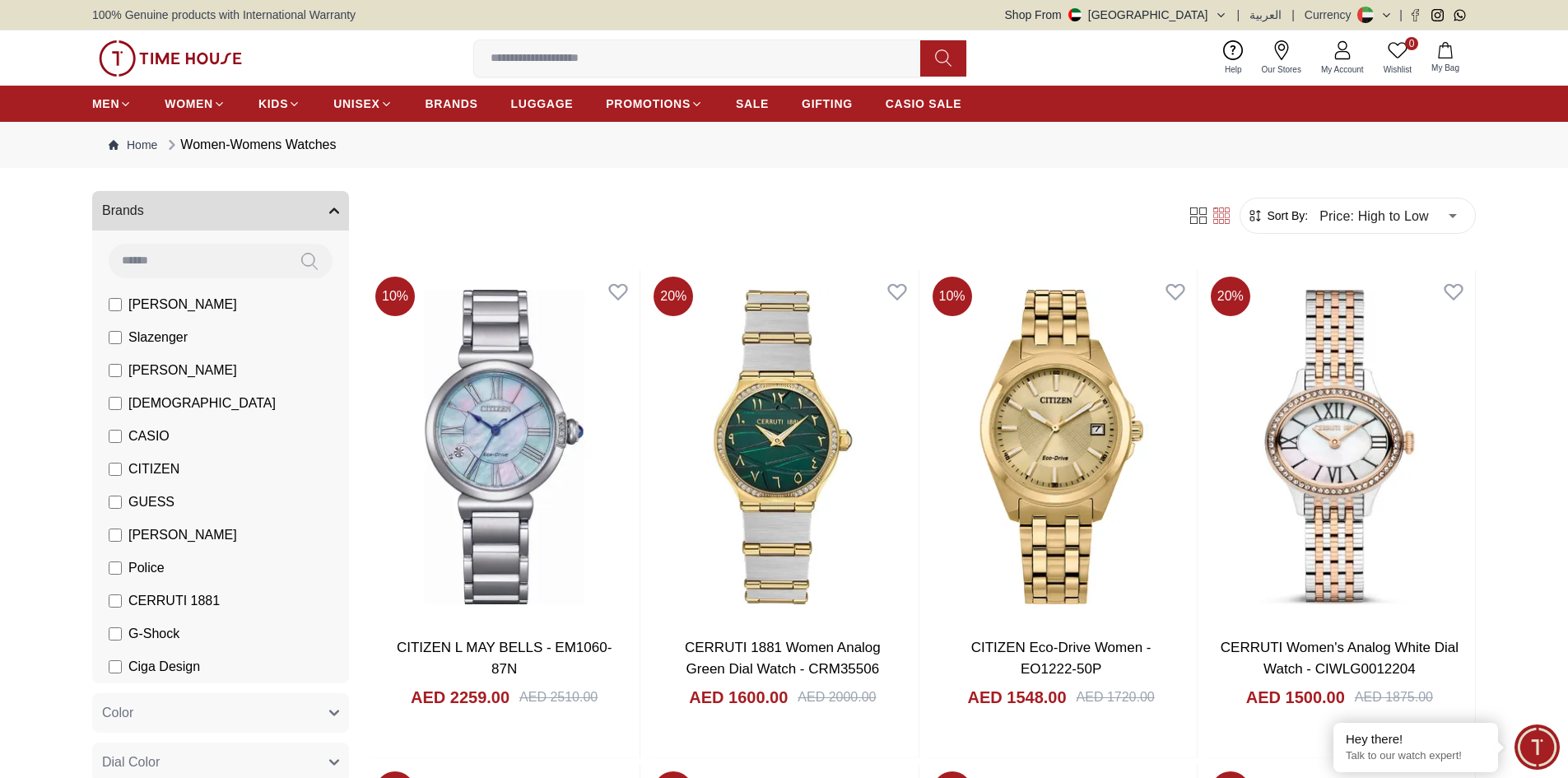
click at [142, 573] on span "Police" at bounding box center [147, 568] width 36 height 20
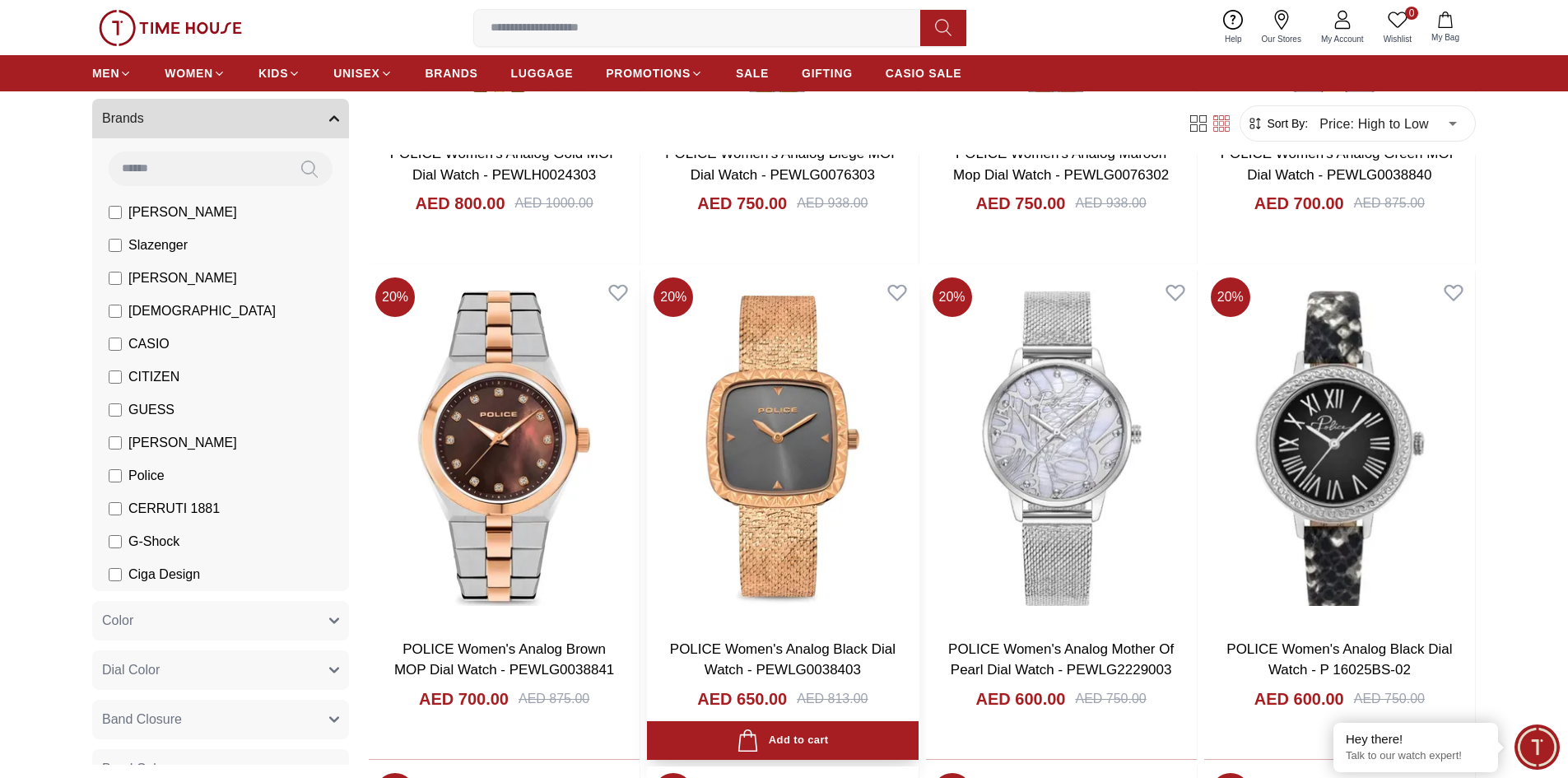
scroll to position [905, 0]
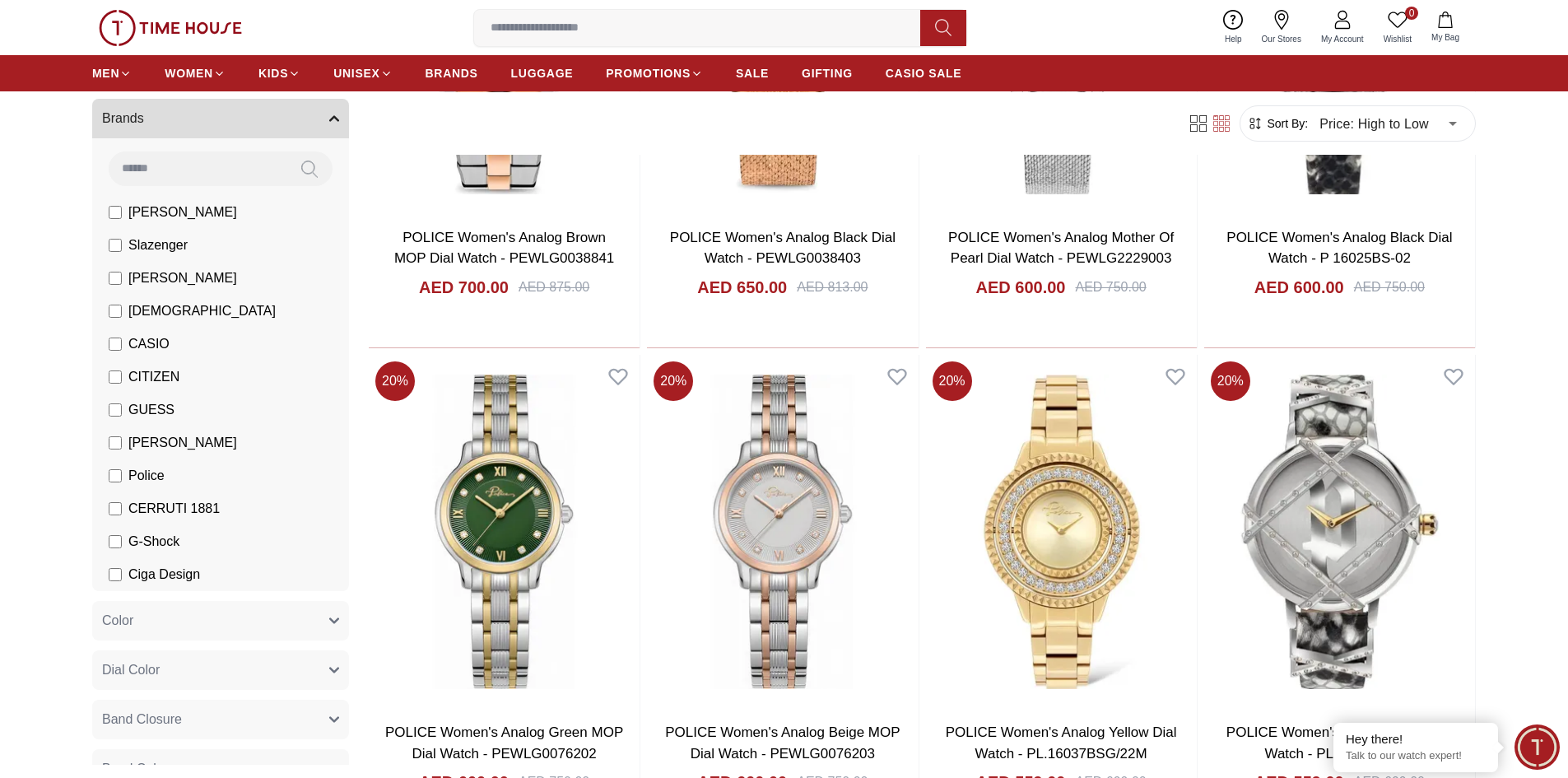
click at [148, 479] on span "Police" at bounding box center [147, 475] width 36 height 20
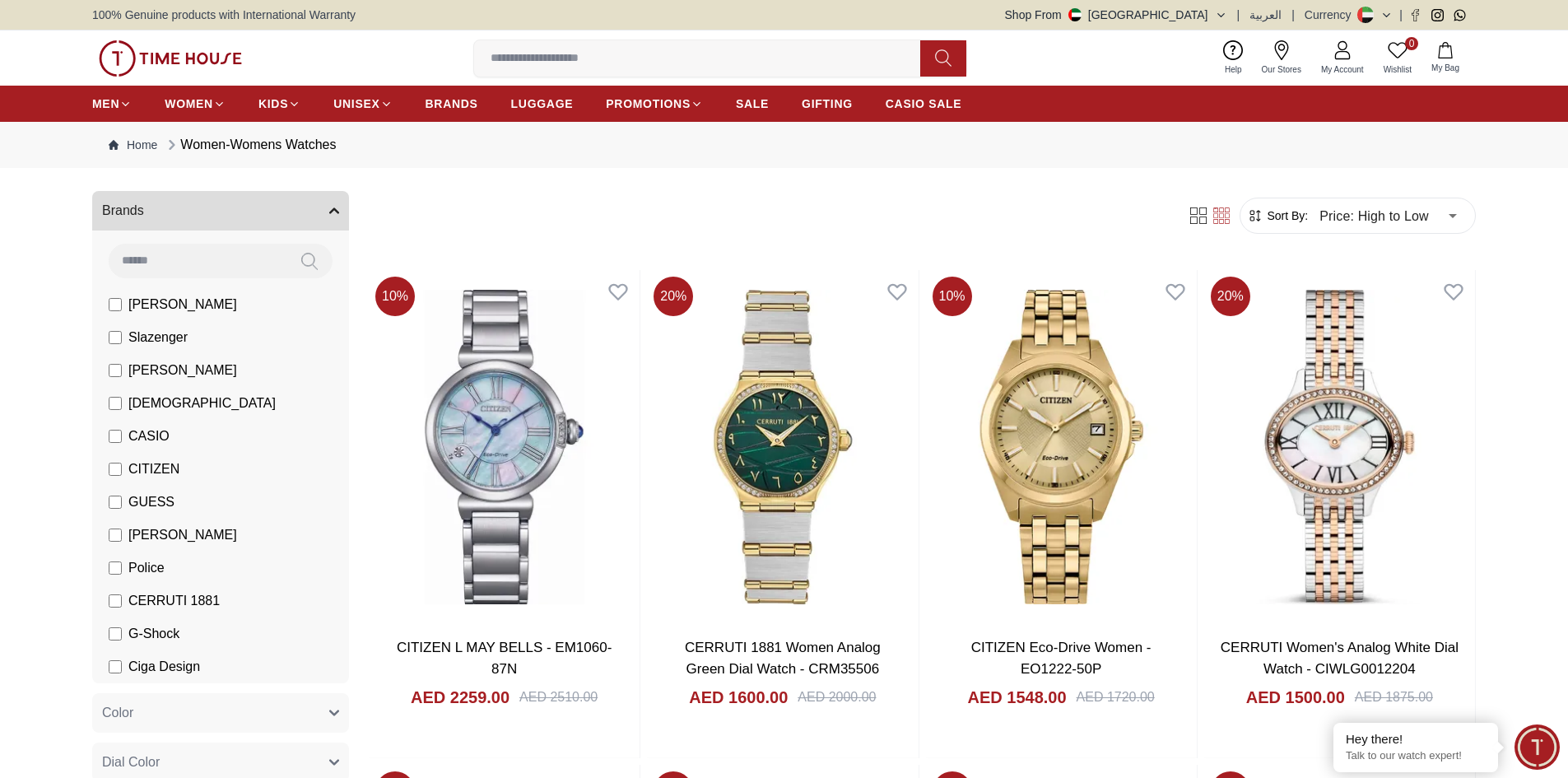
click at [173, 535] on span "[PERSON_NAME]" at bounding box center [182, 535] width 108 height 20
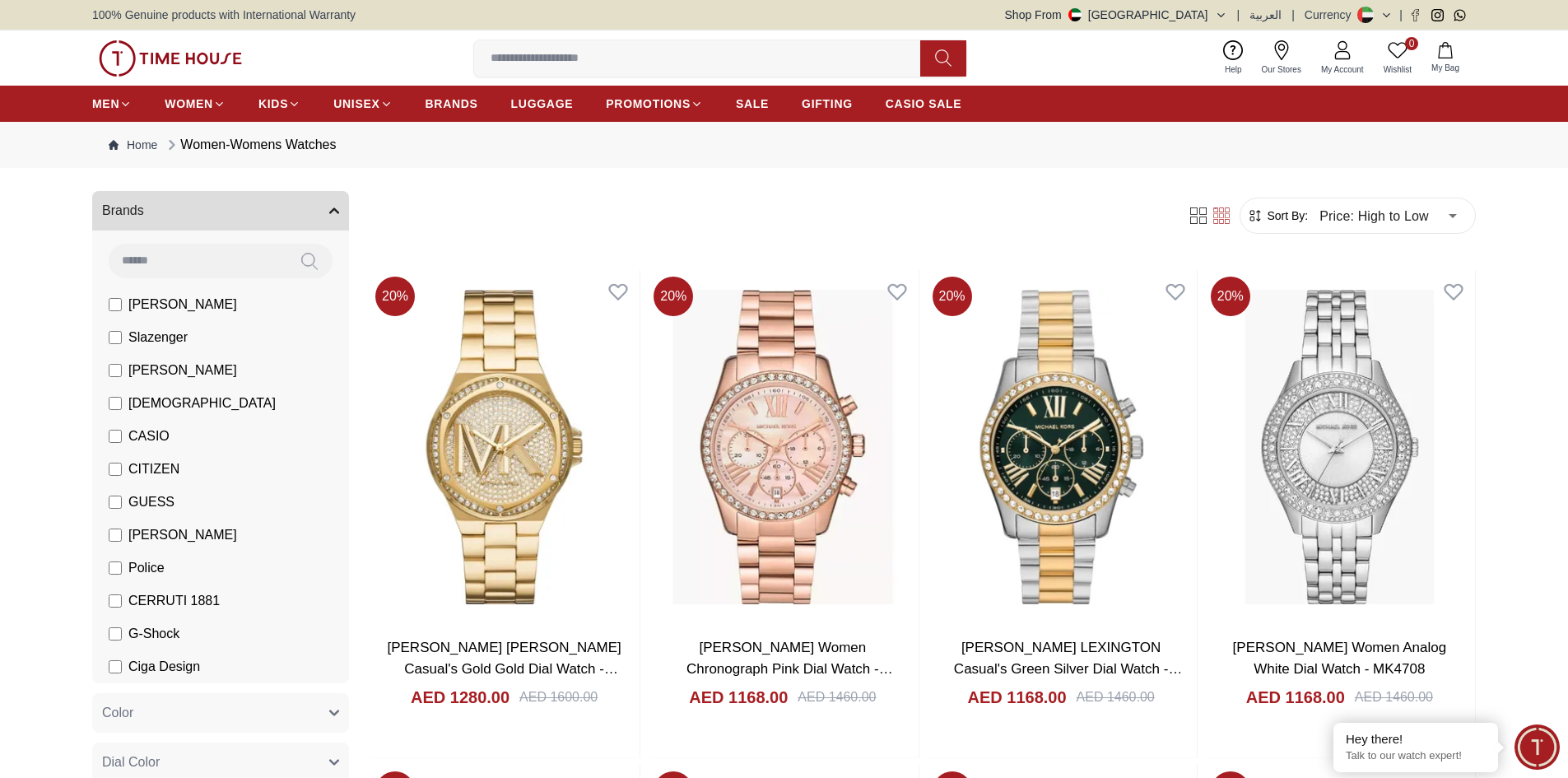
click at [170, 537] on span "[PERSON_NAME]" at bounding box center [182, 535] width 108 height 20
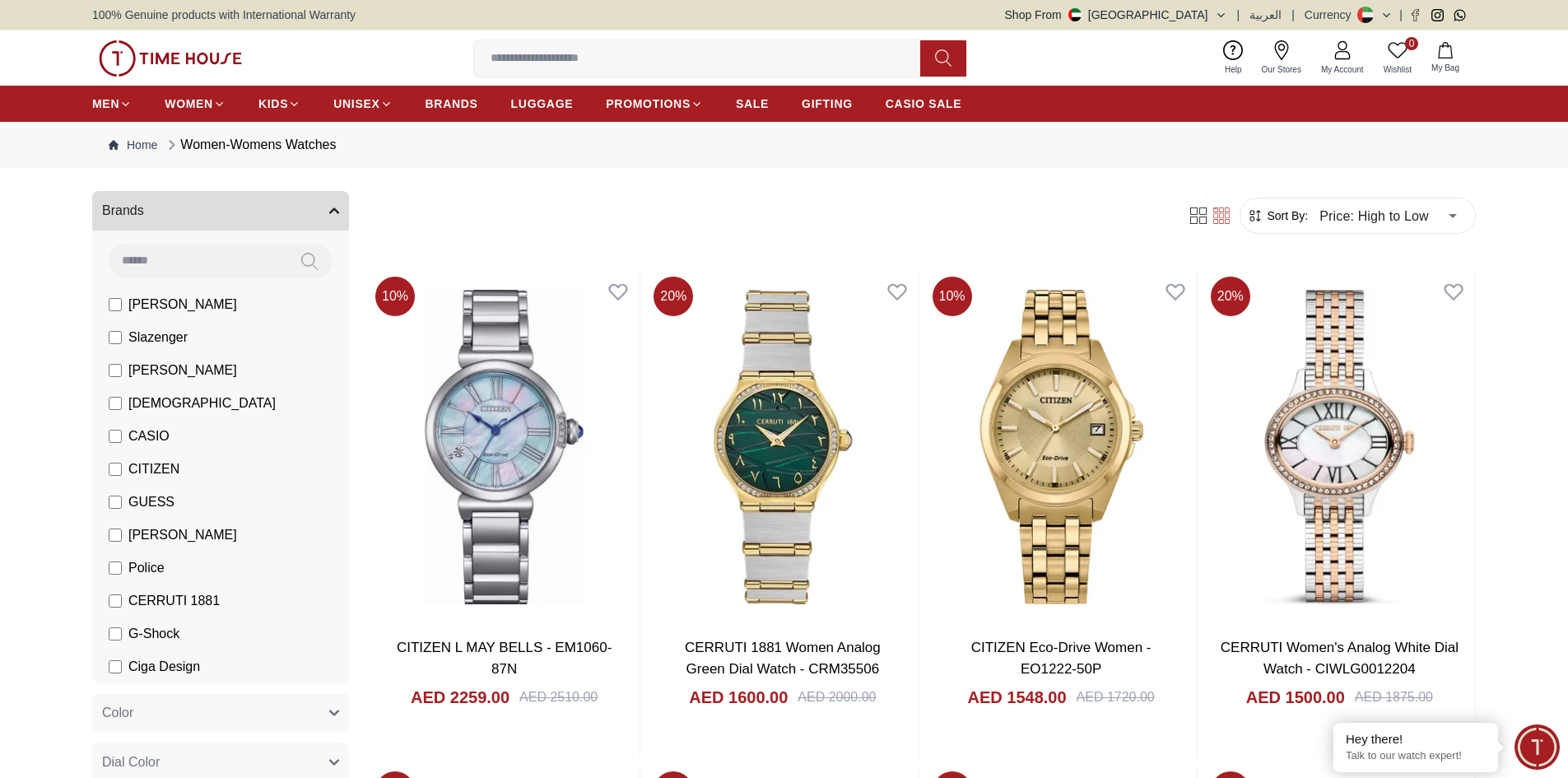
click at [157, 407] on span "[DEMOGRAPHIC_DATA]" at bounding box center [202, 403] width 147 height 20
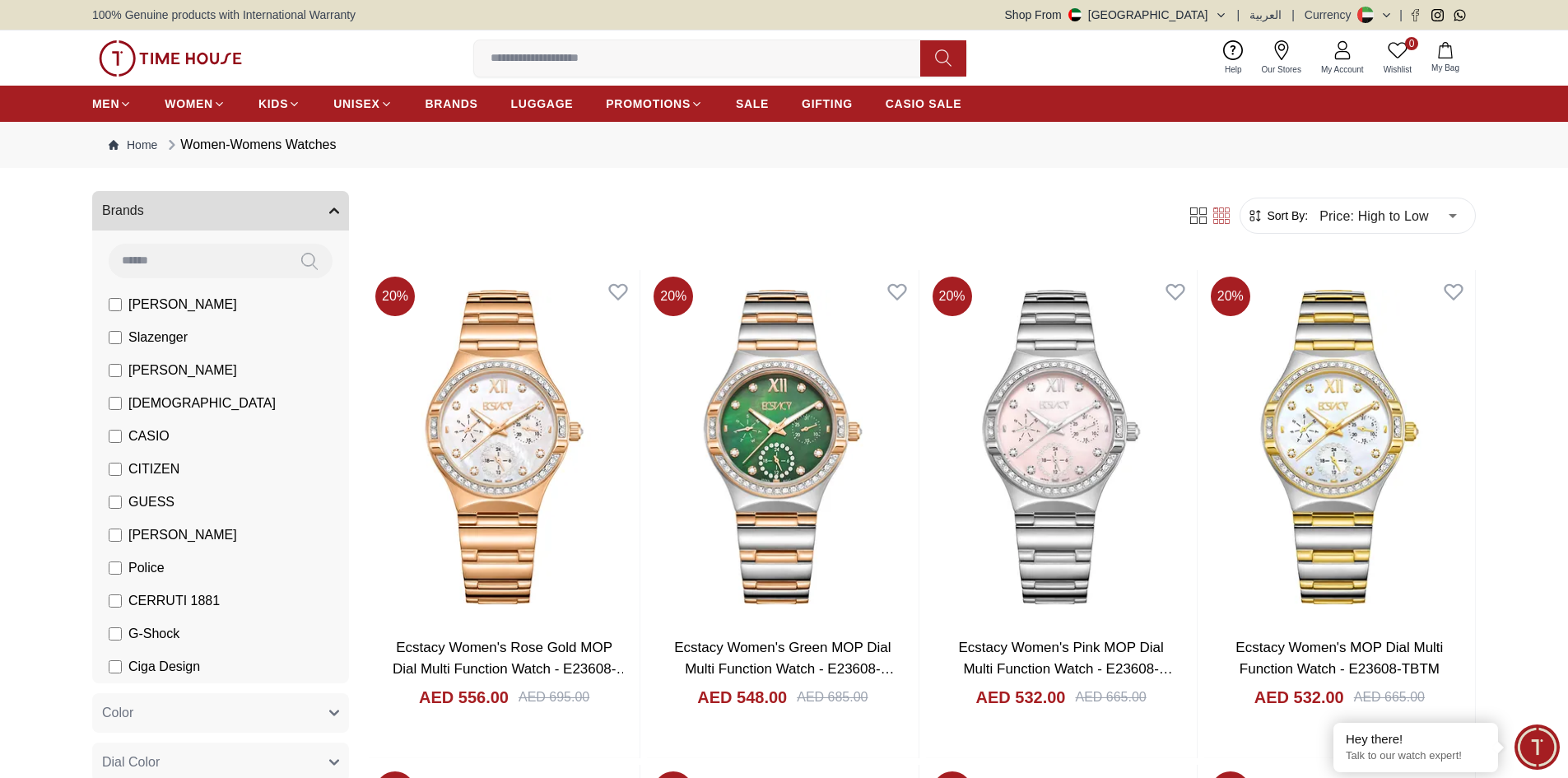
click at [157, 407] on span "[DEMOGRAPHIC_DATA]" at bounding box center [202, 403] width 147 height 20
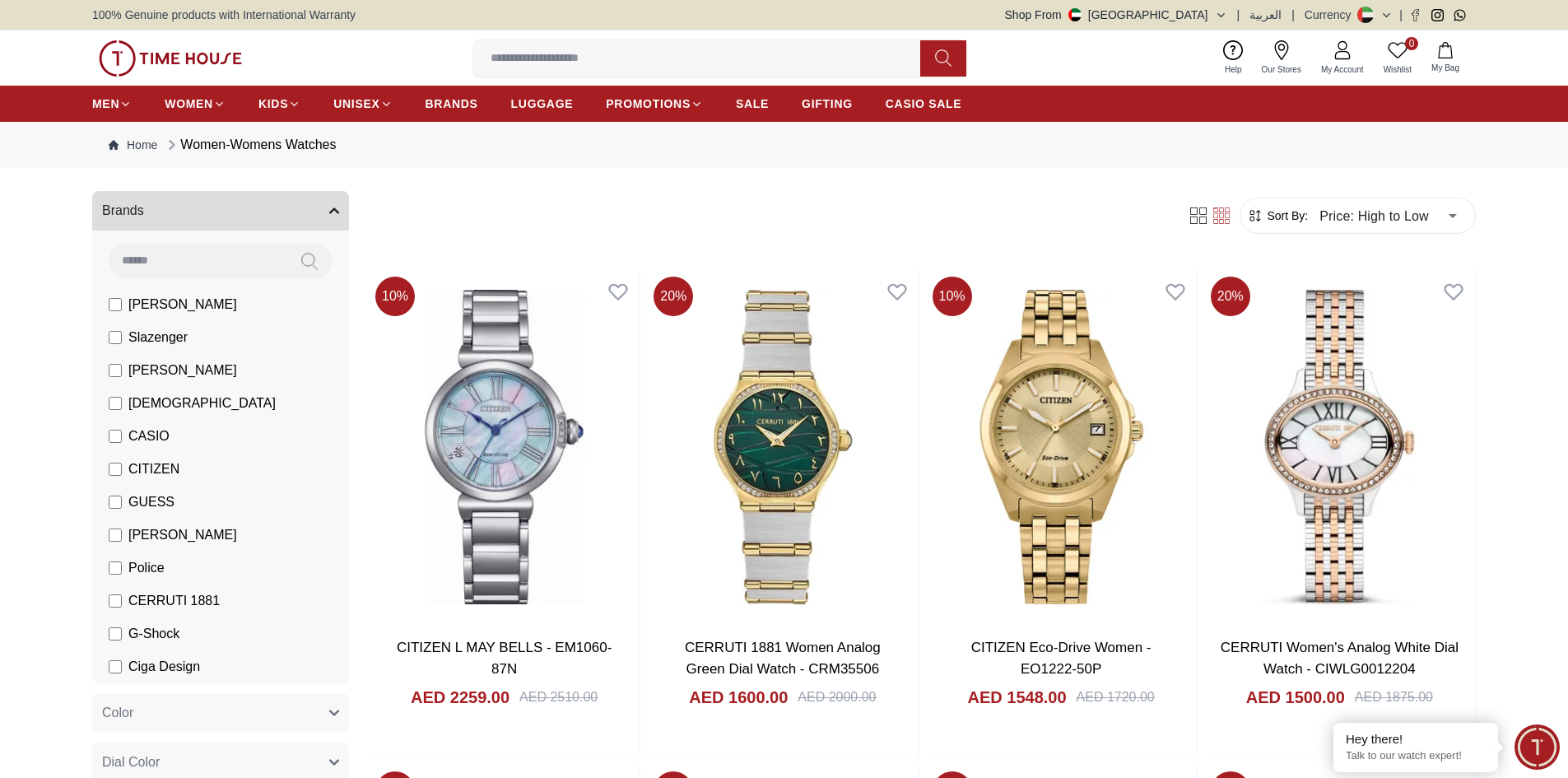
click at [154, 339] on span "Slazenger" at bounding box center [158, 337] width 59 height 20
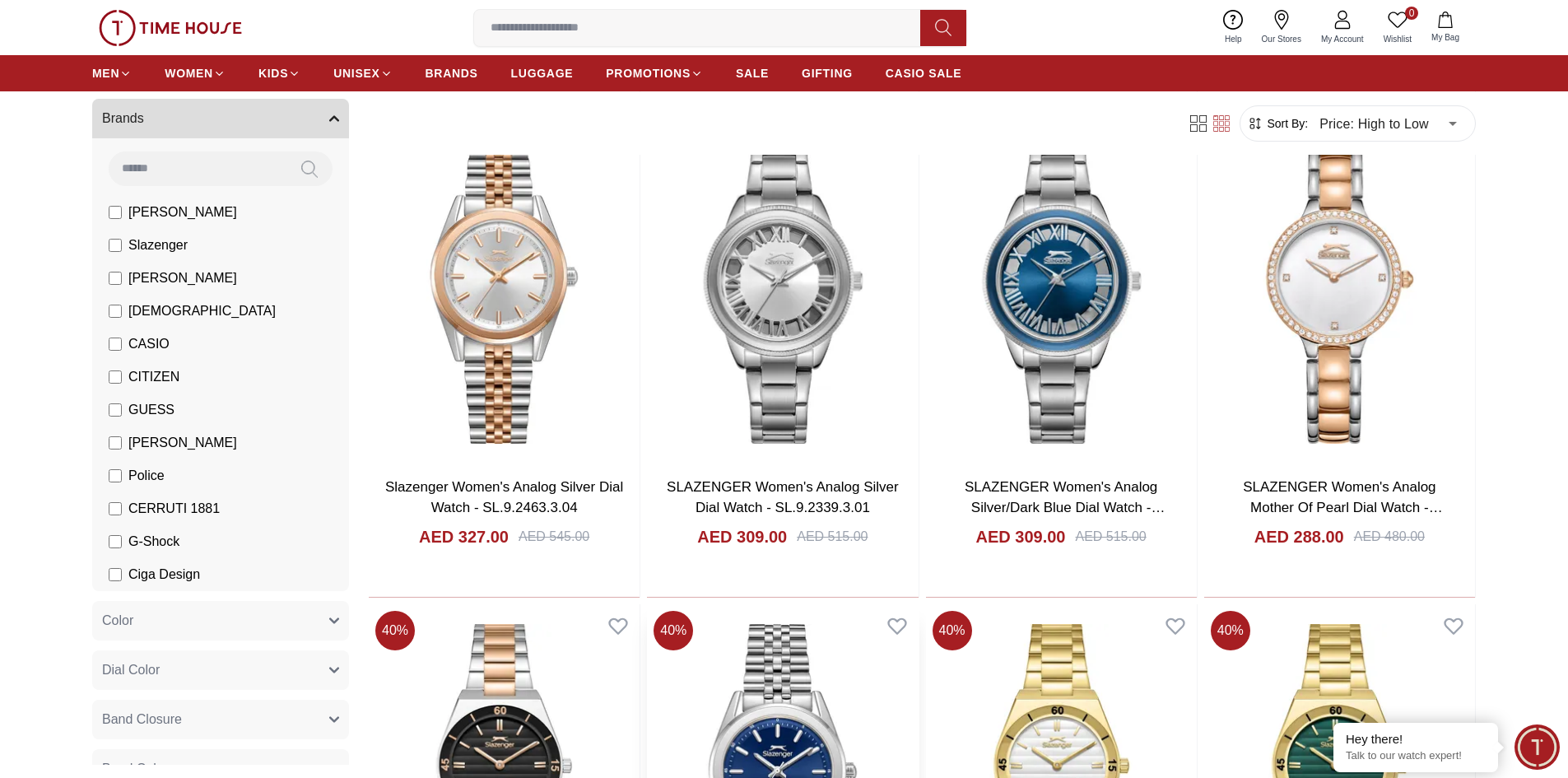
scroll to position [2058, 0]
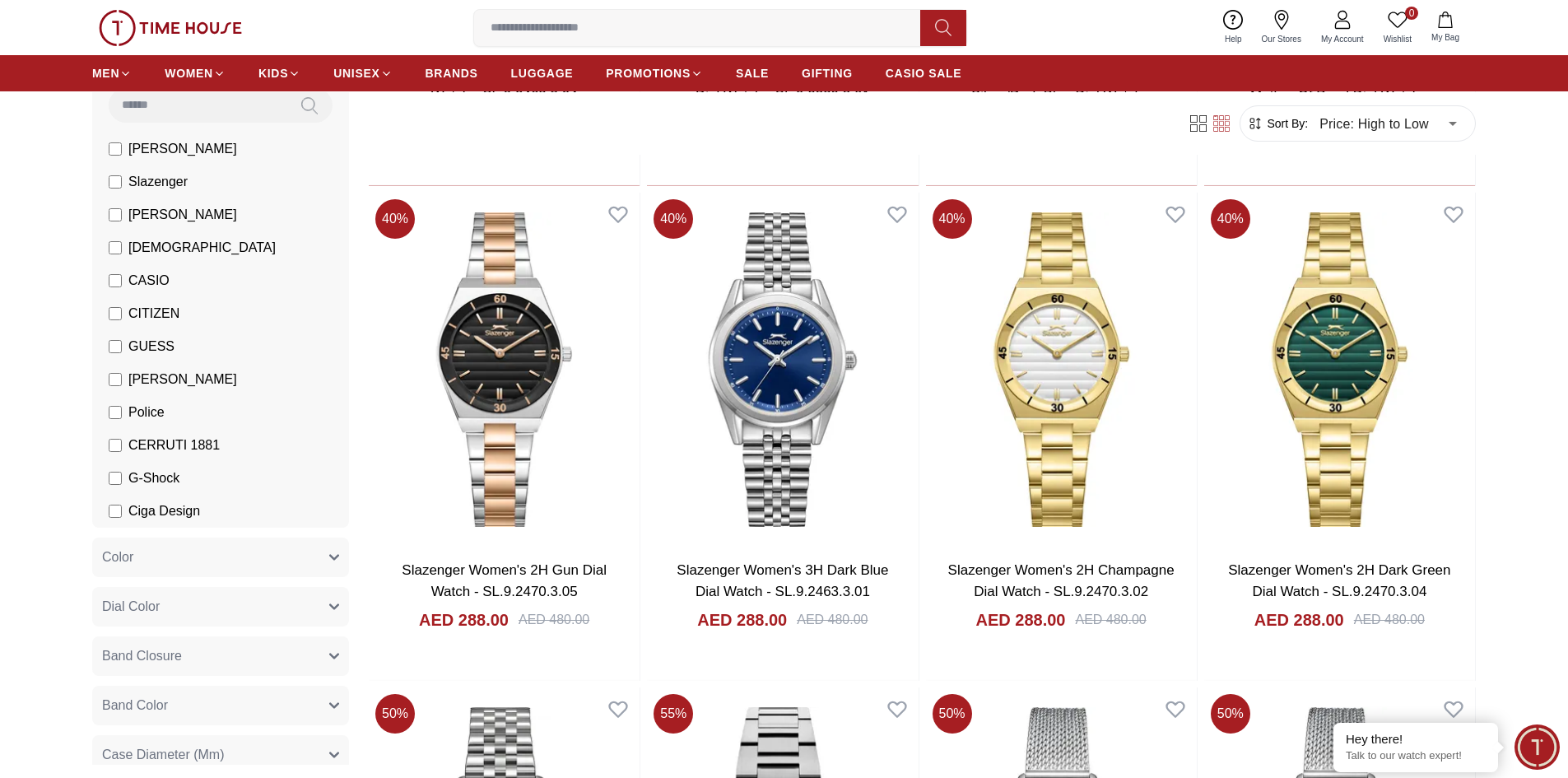
scroll to position [165, 0]
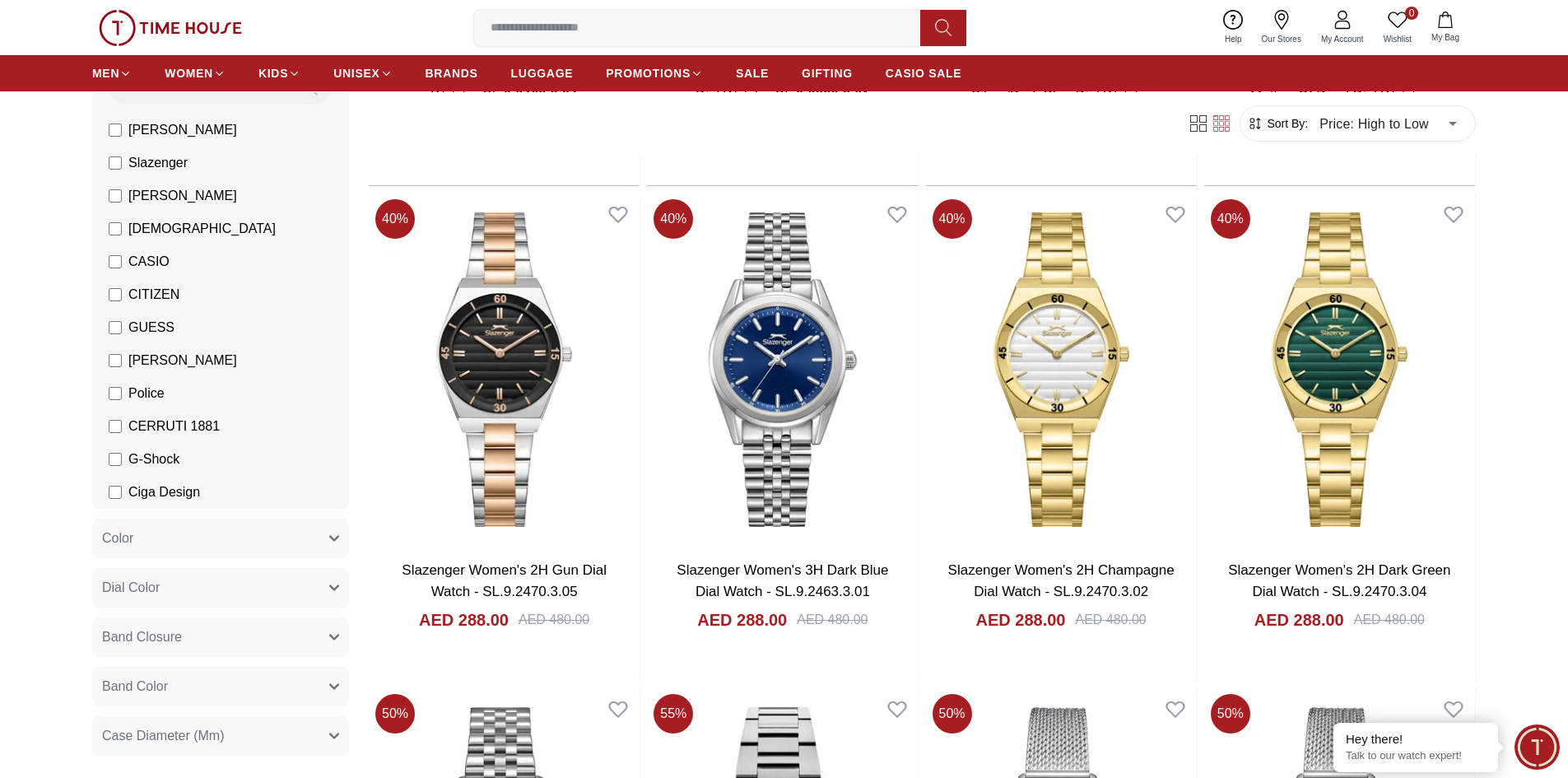
click at [189, 486] on span "Ciga Design" at bounding box center [164, 492] width 72 height 20
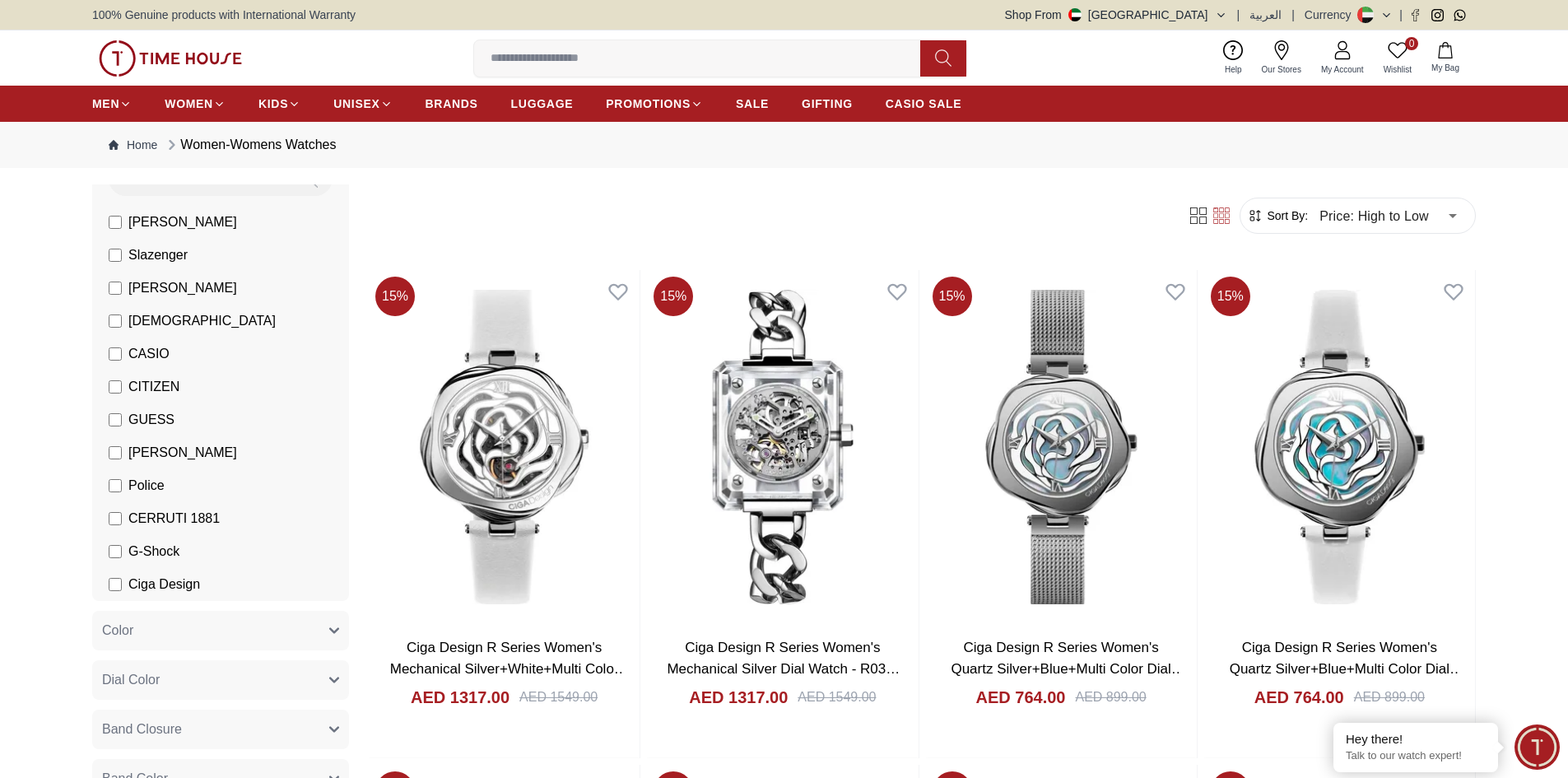
click at [173, 258] on span "Slazenger" at bounding box center [158, 255] width 59 height 20
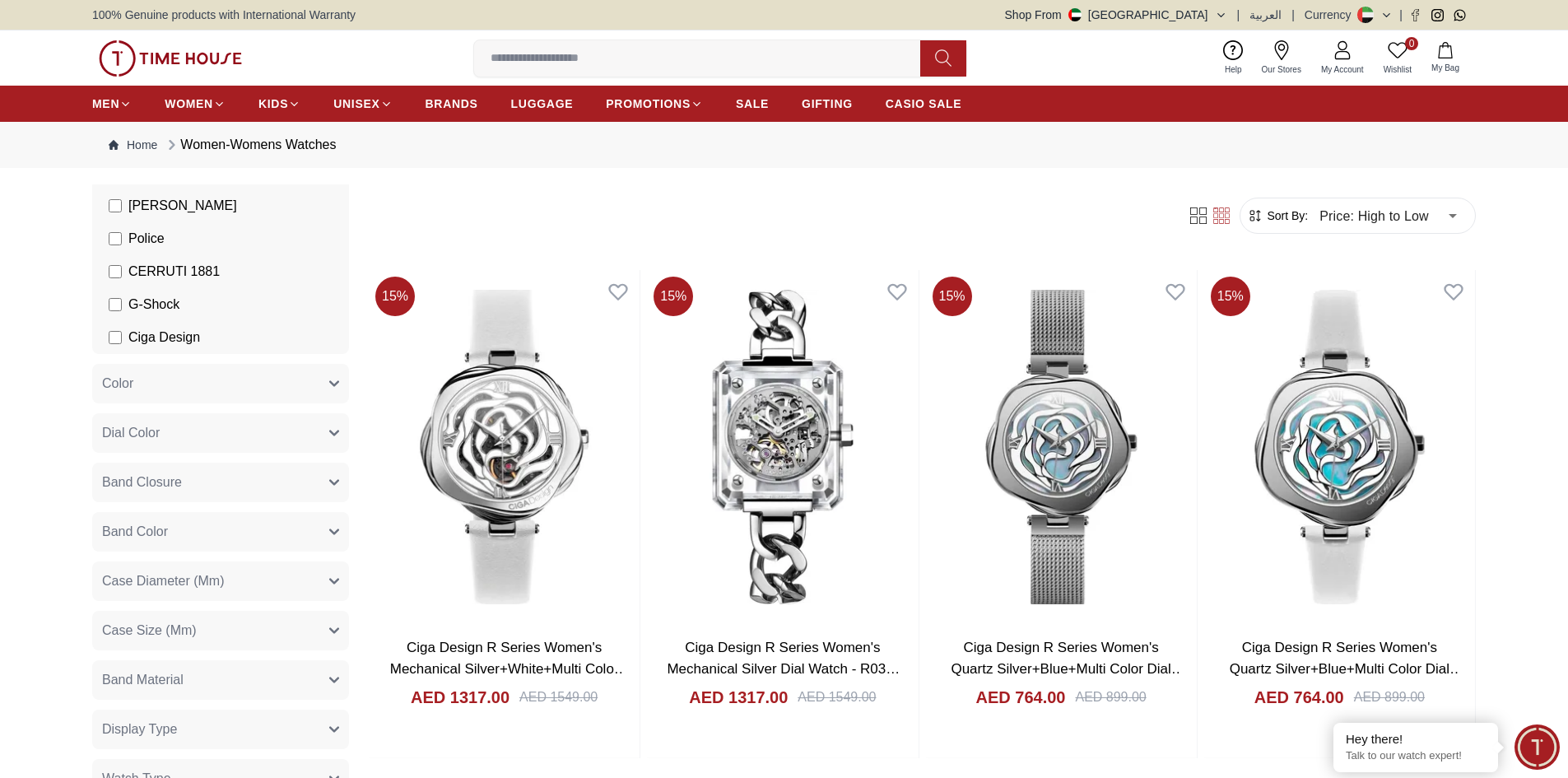
scroll to position [247, 0]
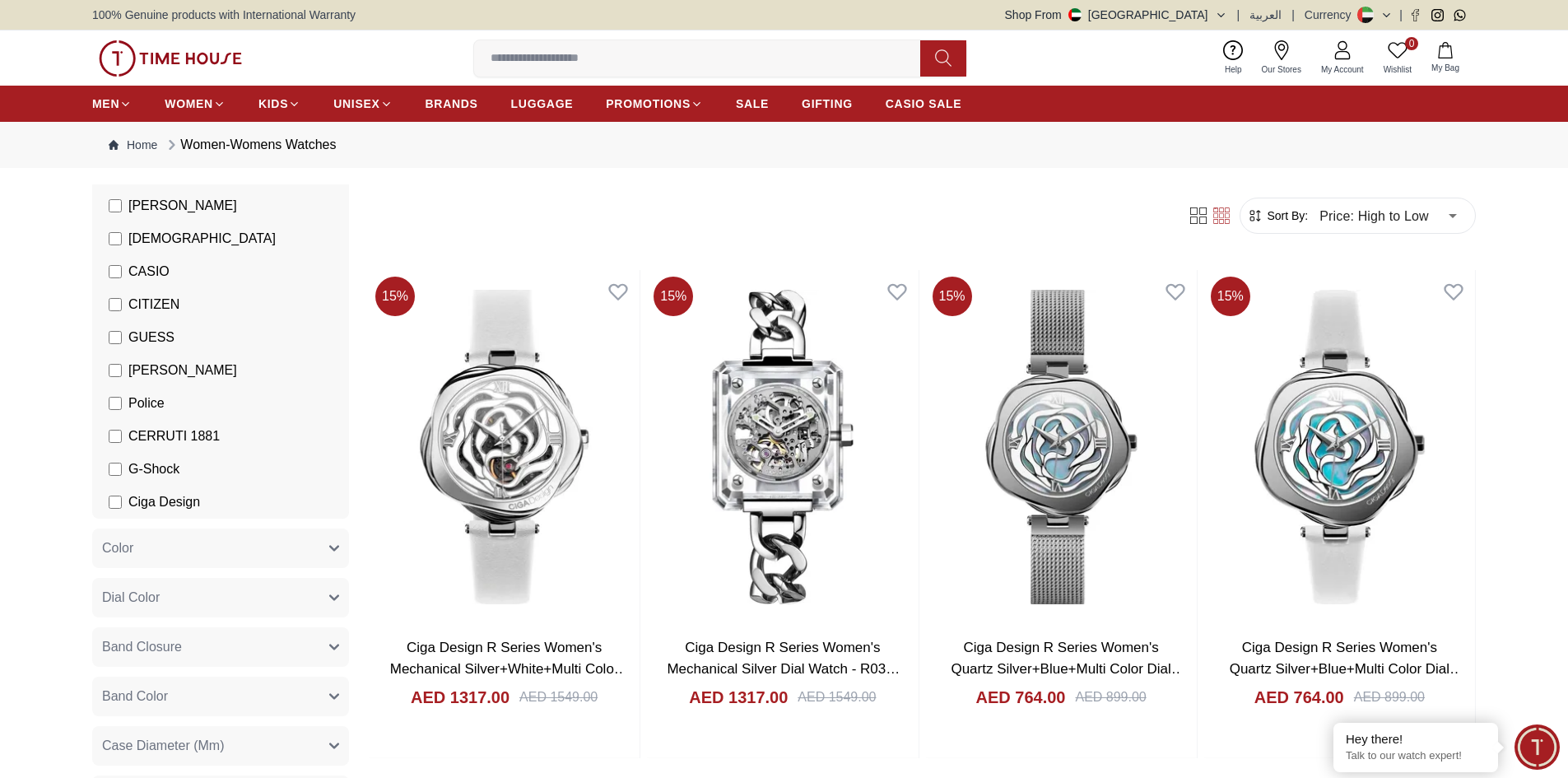
click at [190, 506] on span "Ciga Design" at bounding box center [164, 502] width 72 height 20
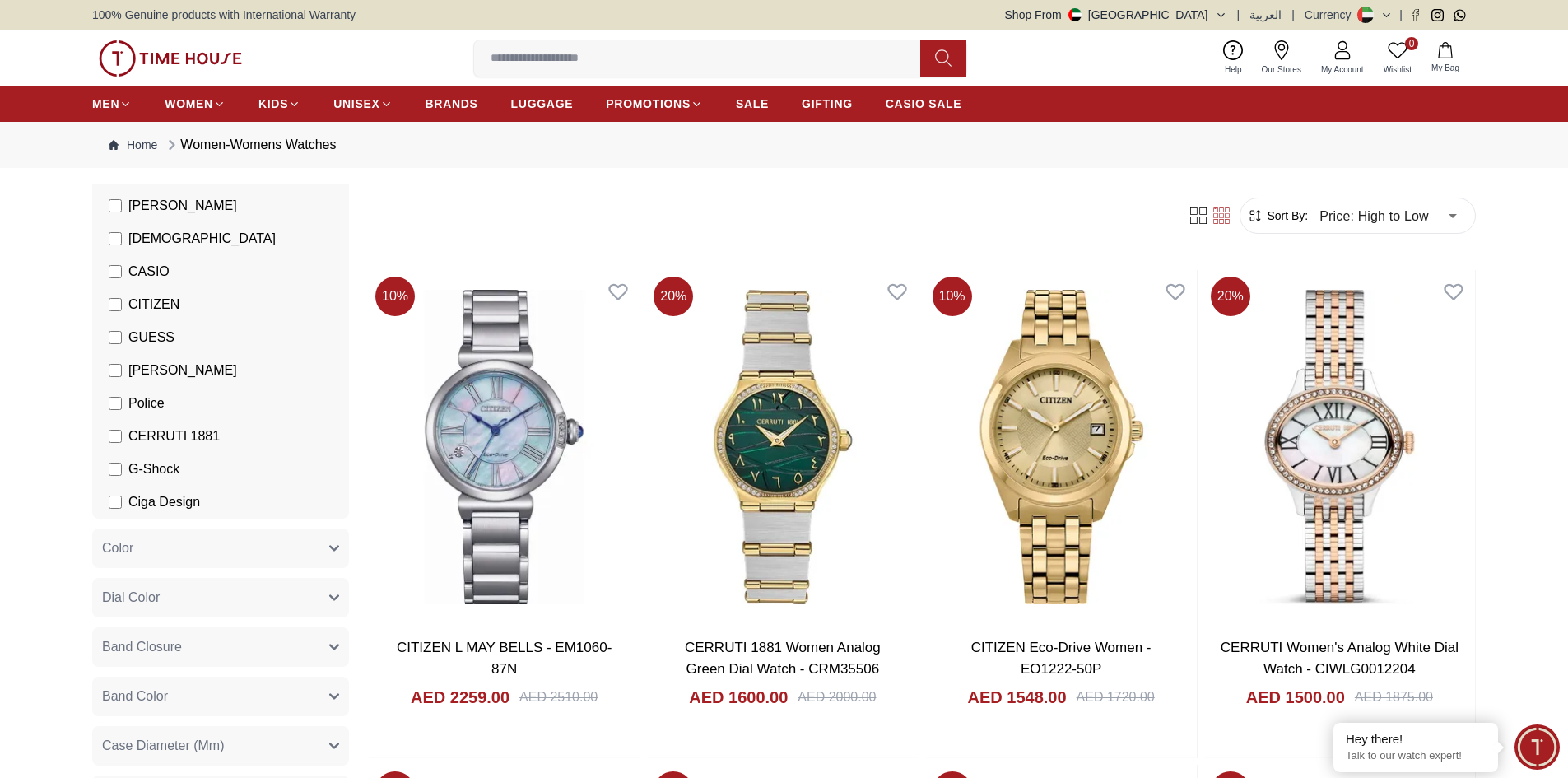
click at [187, 364] on span "[PERSON_NAME]" at bounding box center [182, 370] width 108 height 20
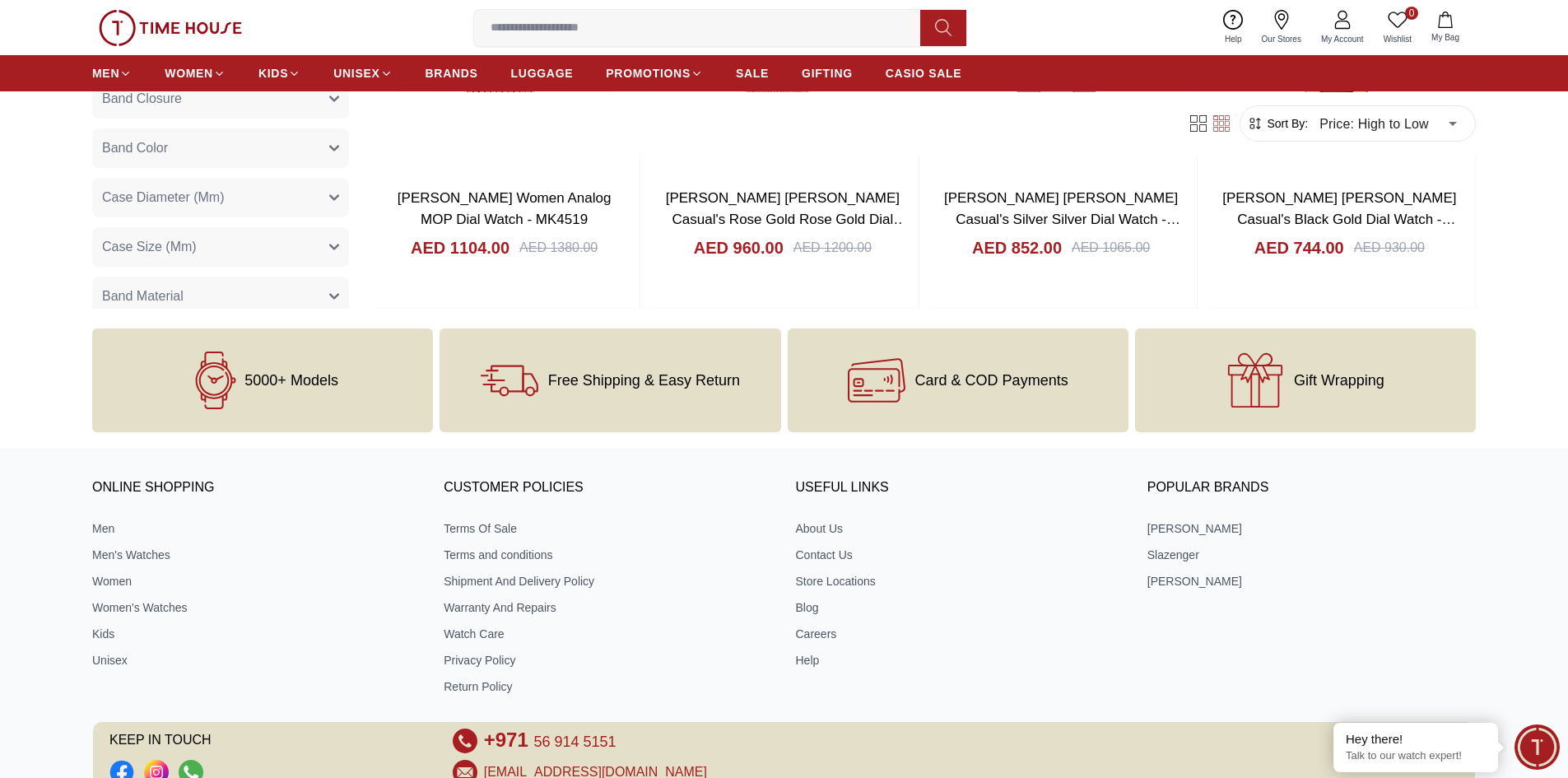
scroll to position [1317, 0]
